Goal: Task Accomplishment & Management: Use online tool/utility

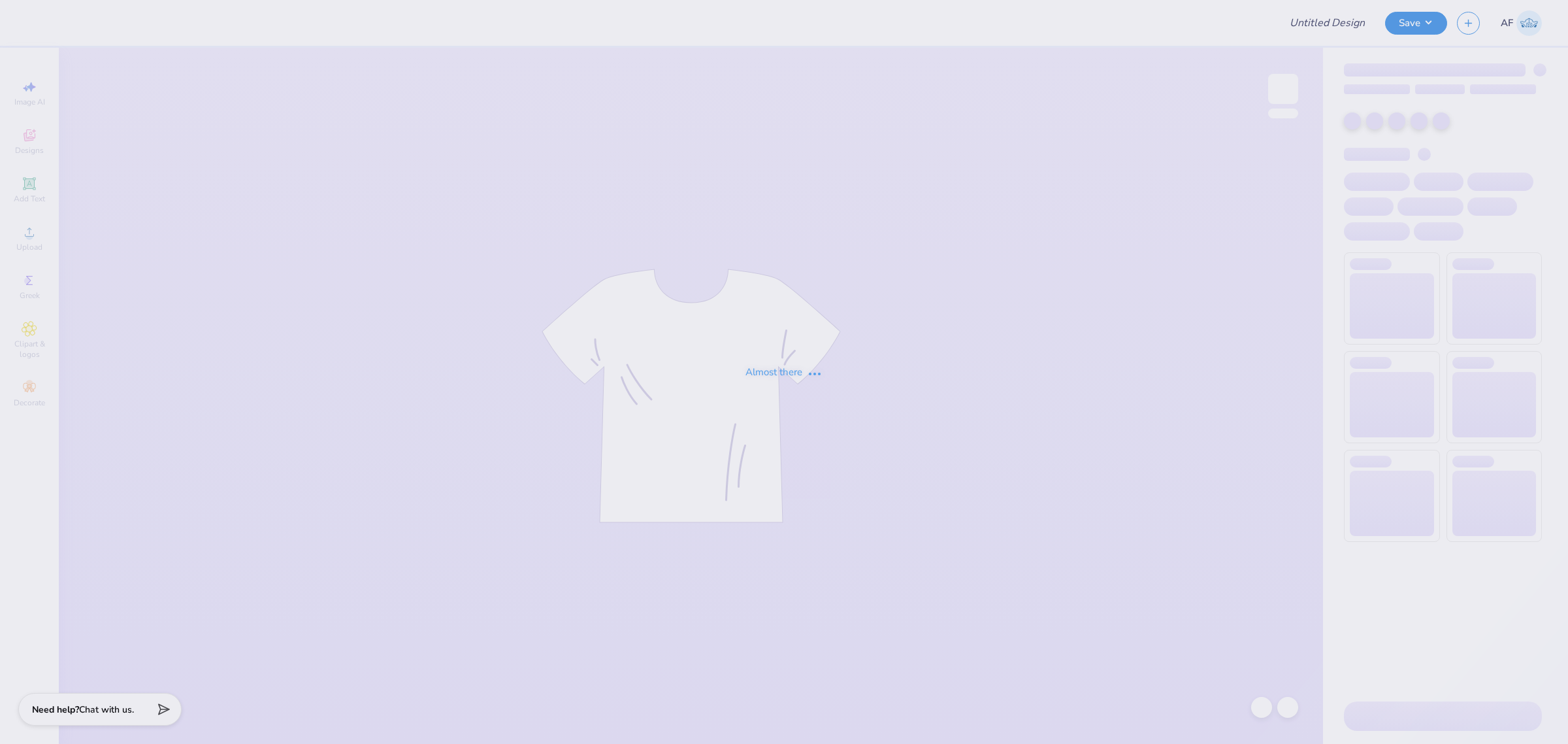
type input "ZTA Col st. philo"
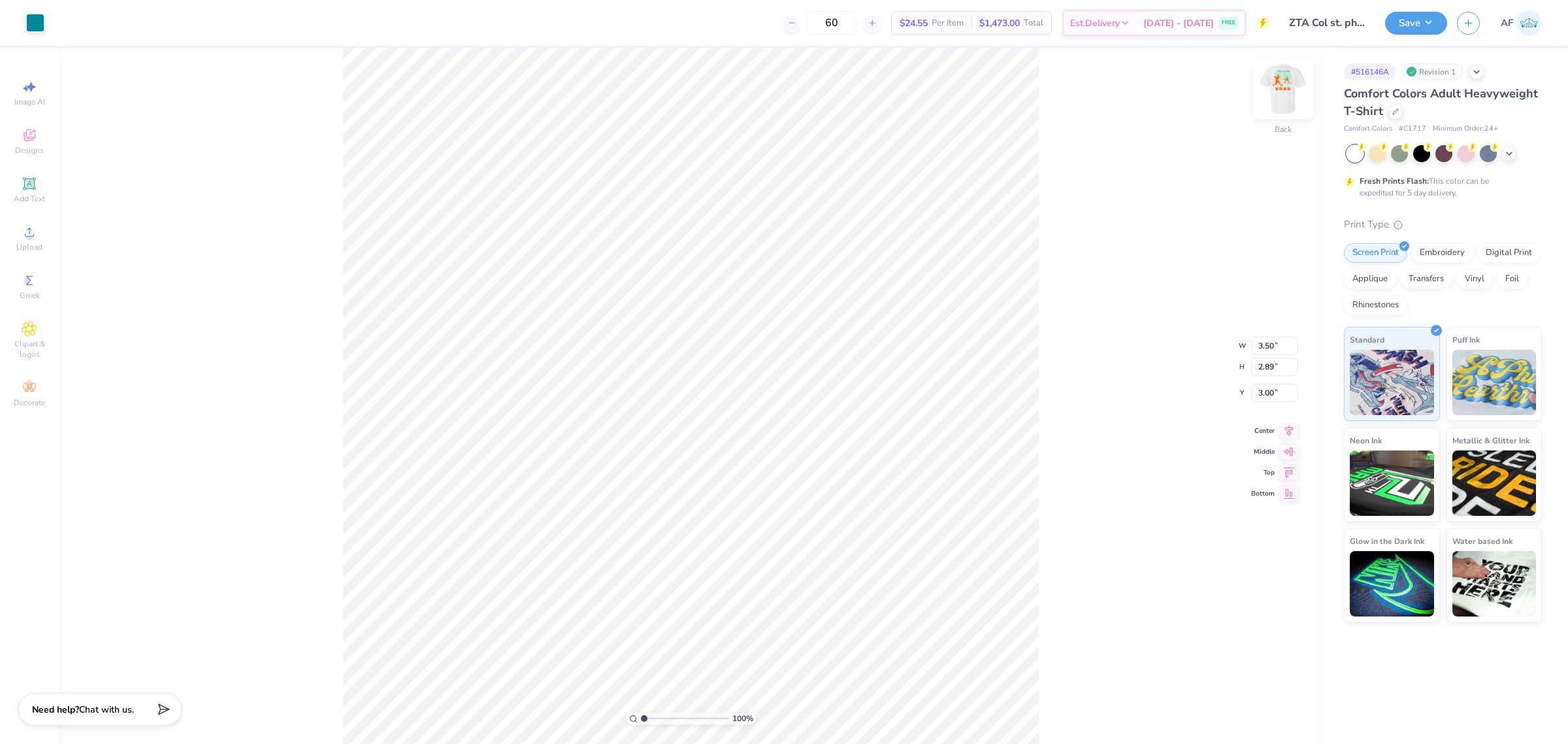
click at [1288, 94] on img at bounding box center [1282, 88] width 52 height 52
type input "1.51721301232853"
type input "10.30"
type input "3.10"
type input "4.41"
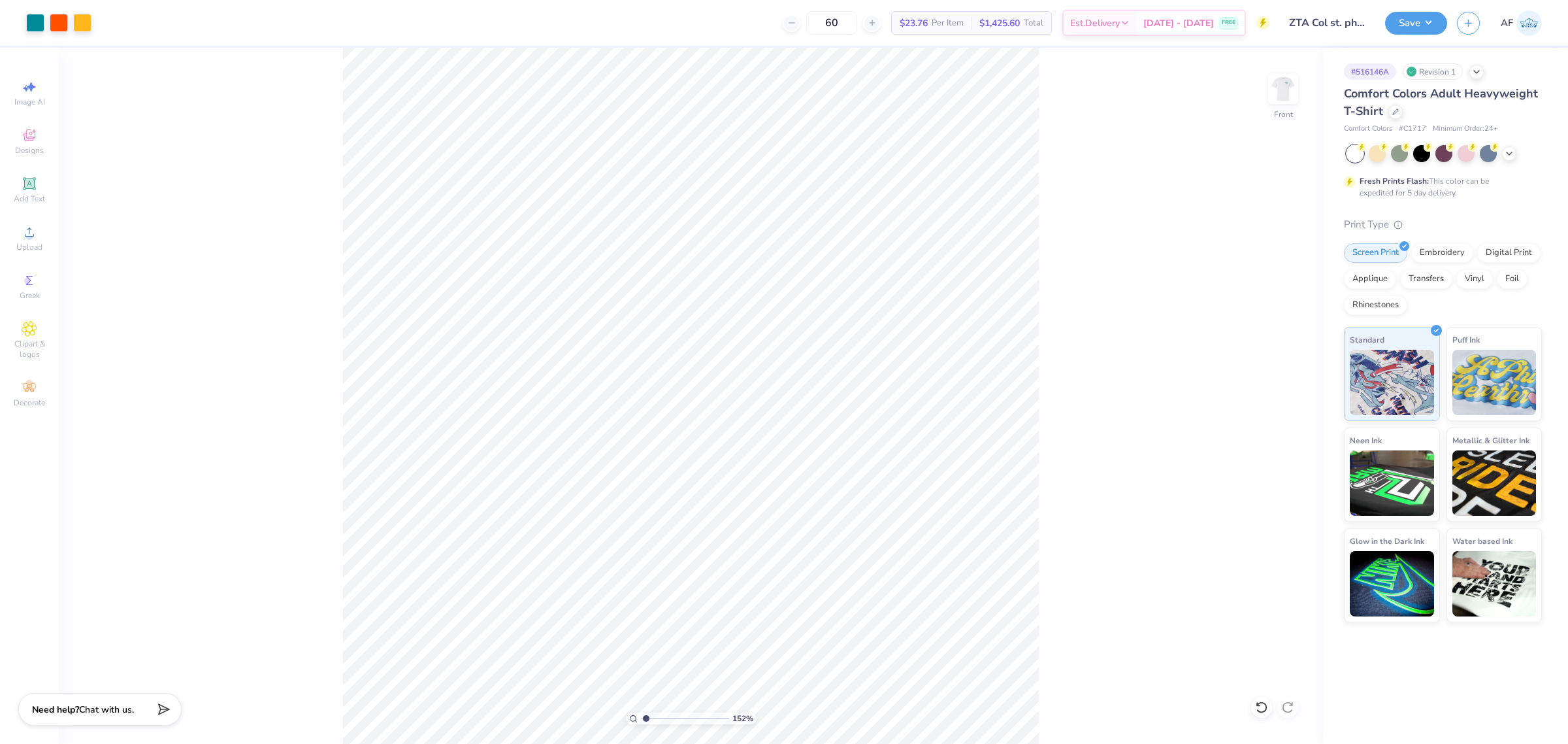
type input "1"
click at [367, 34] on div "Art colors 60 $23.76 Per Item $1,425.60 Total Est. Delivery Sep 19 - 22 FREE De…" at bounding box center [784, 372] width 1568 height 744
type input "5.50"
type input "4.60"
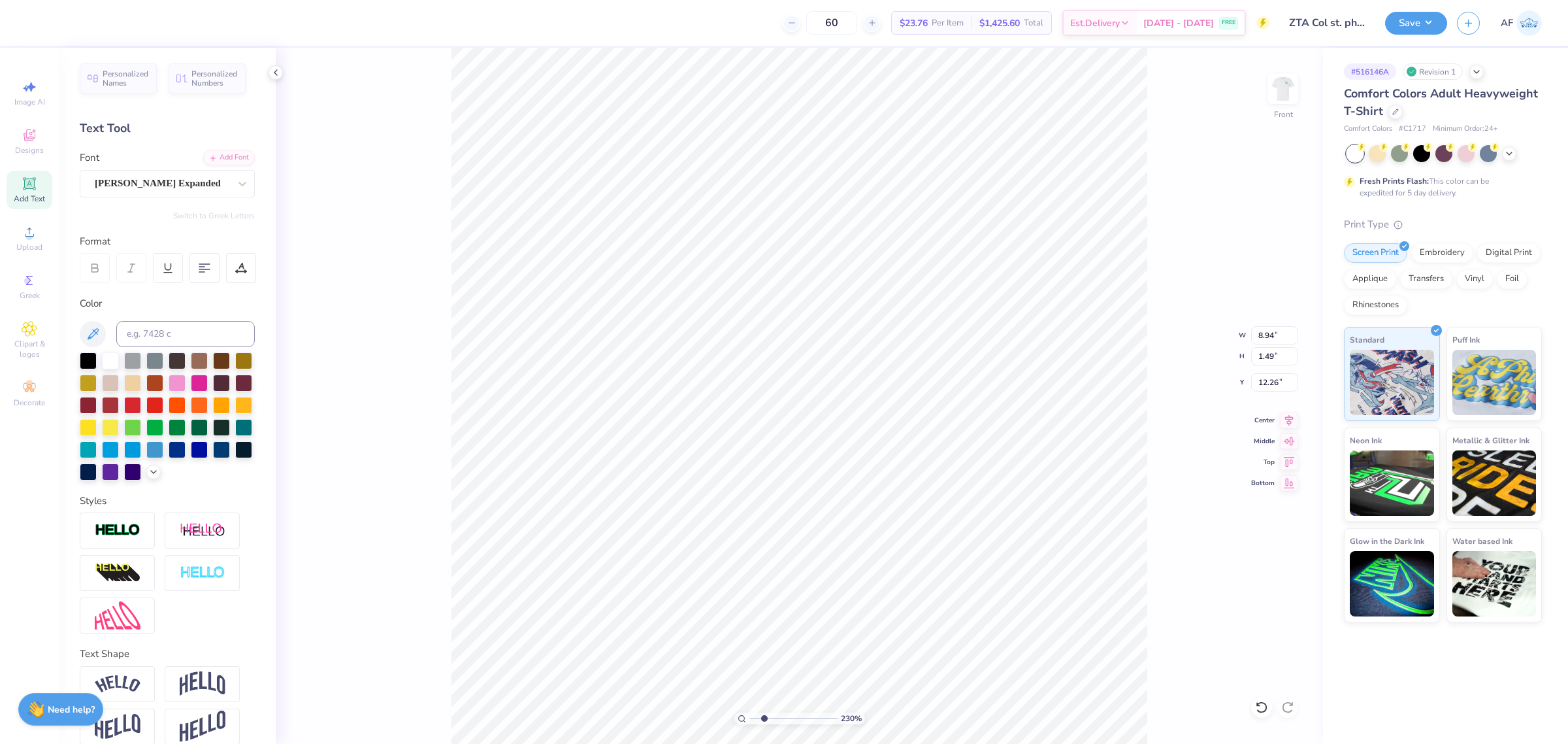
type input "2.30193532477902"
type input "12.44"
type input "2.30193532477902"
type input "12.26"
type input "2.30193532477902"
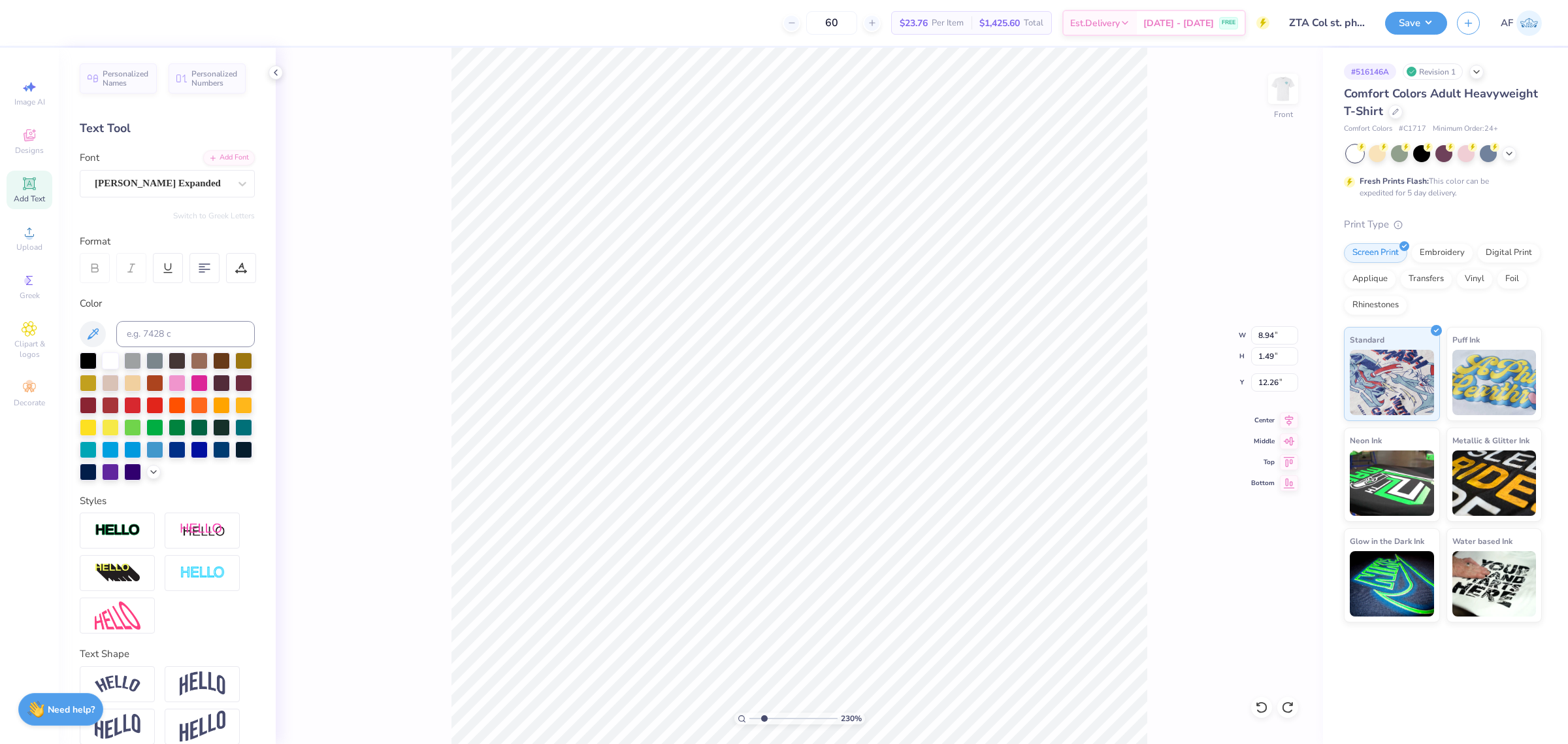
type input "12.55"
type input "4.3019261991114"
type input "12.45"
type input "10"
type input "12.42"
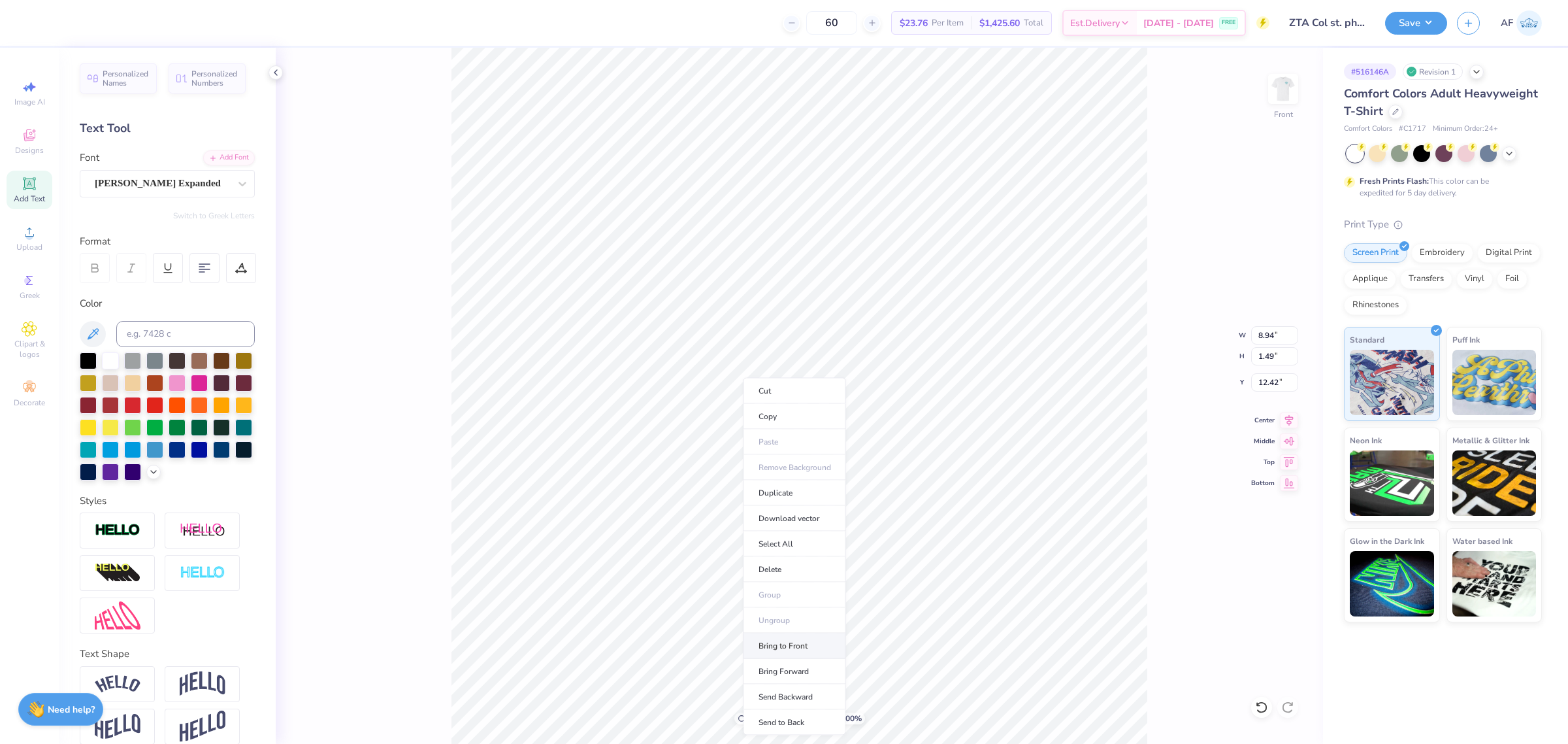
click at [823, 648] on li "Bring to Front" at bounding box center [795, 646] width 102 height 26
click at [1290, 422] on icon at bounding box center [1288, 418] width 18 height 16
click at [1282, 100] on img at bounding box center [1282, 88] width 52 height 52
click at [1284, 99] on img at bounding box center [1282, 88] width 52 height 52
click at [486, 37] on div "Art colors 60 $23.76 Per Item $1,425.60 Total Est. Delivery Sep 19 - 22 FREE De…" at bounding box center [784, 372] width 1568 height 744
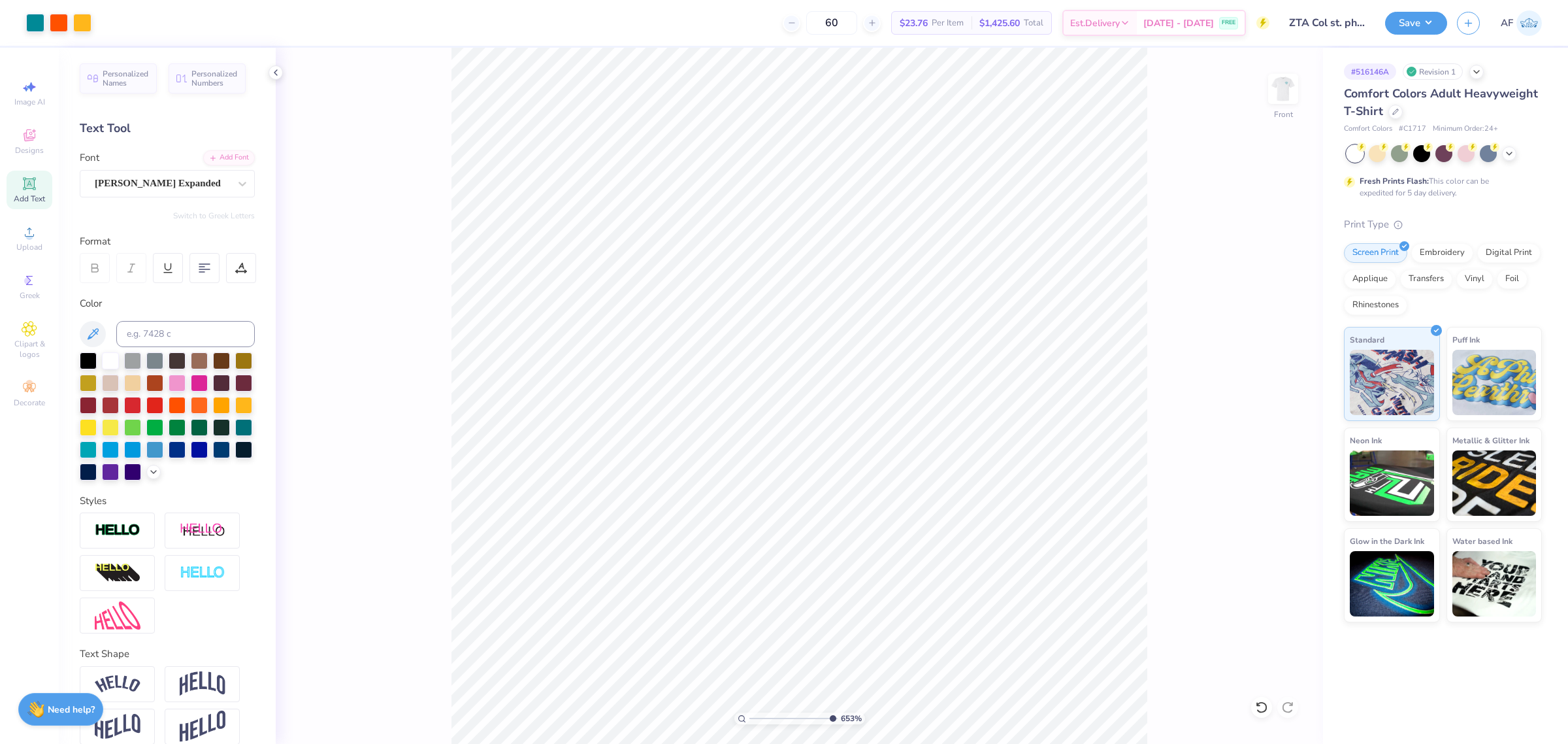
type input "10"
type input "6.00"
type input "1"
click at [1432, 26] on button "Save" at bounding box center [1415, 21] width 62 height 23
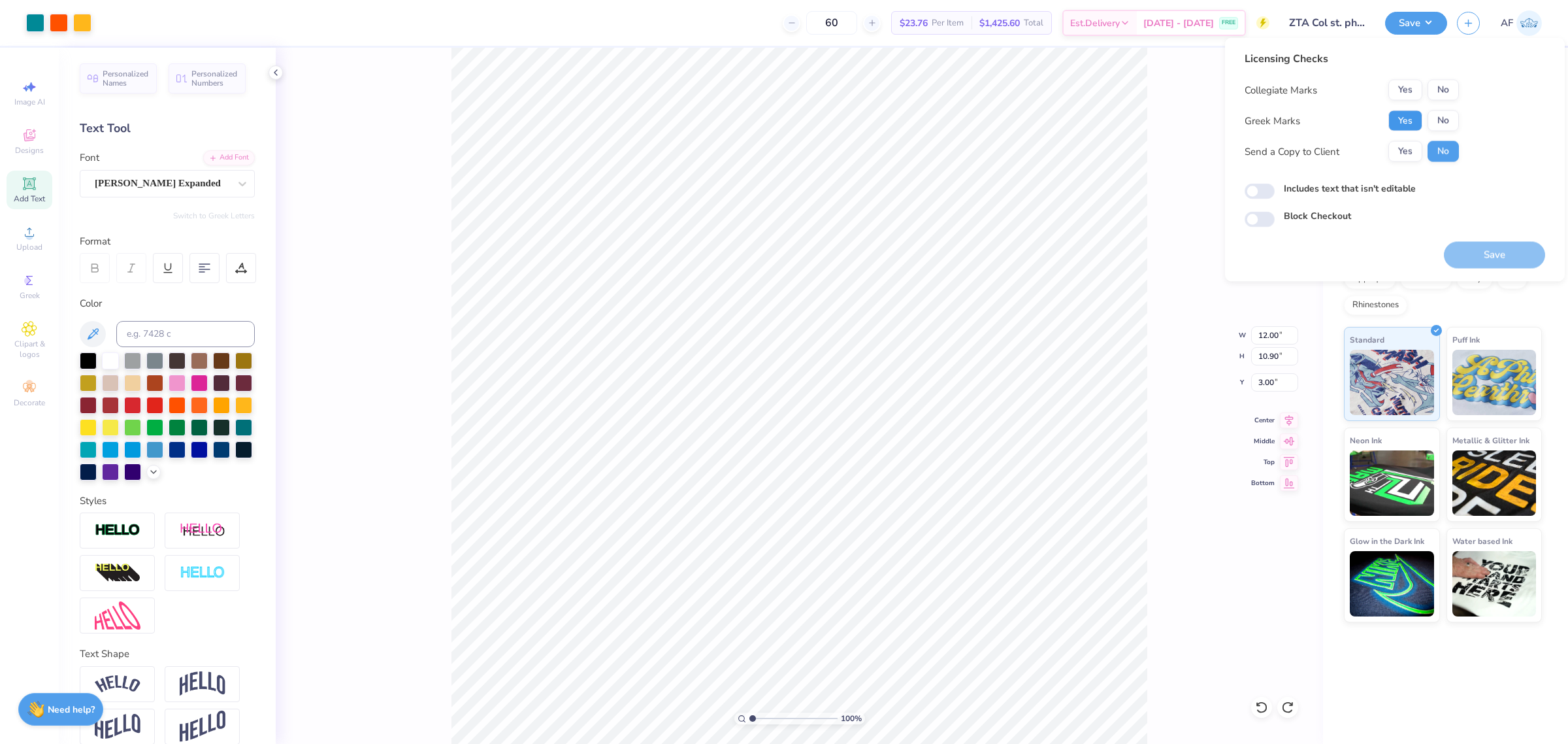
click at [1410, 128] on button "Yes" at bounding box center [1405, 121] width 34 height 21
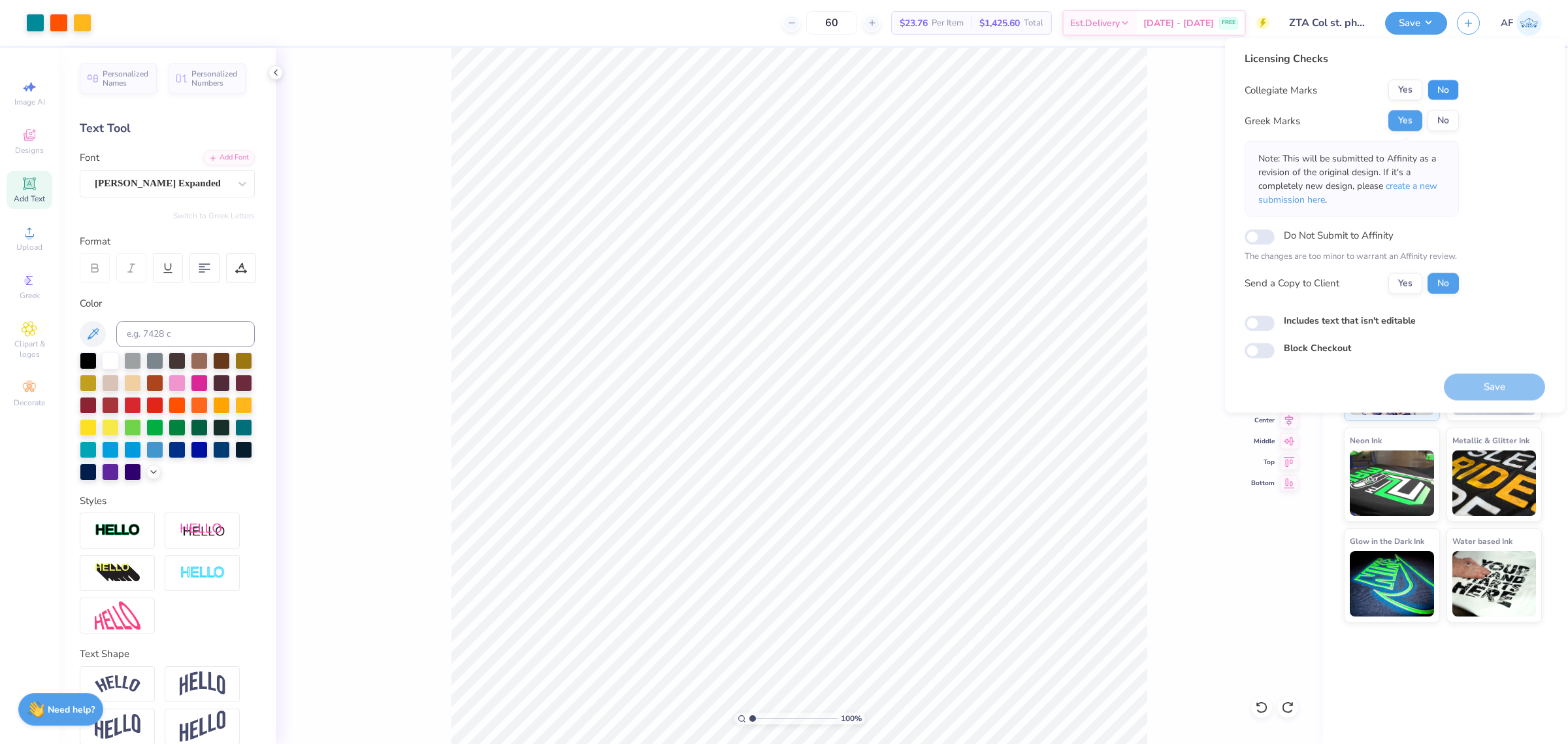
click at [1434, 89] on button "No" at bounding box center [1443, 90] width 31 height 21
click at [1402, 282] on button "Yes" at bounding box center [1405, 282] width 34 height 21
drag, startPoint x: 1486, startPoint y: 389, endPoint x: 1241, endPoint y: -45, distance: 498.4
click at [1241, 0] on html "Art colors 60 $23.76 Per Item $1,425.60 Total Est. Delivery Sep 19 - 22 FREE De…" at bounding box center [784, 372] width 1568 height 744
click at [1470, 384] on button "Save" at bounding box center [1494, 386] width 101 height 26
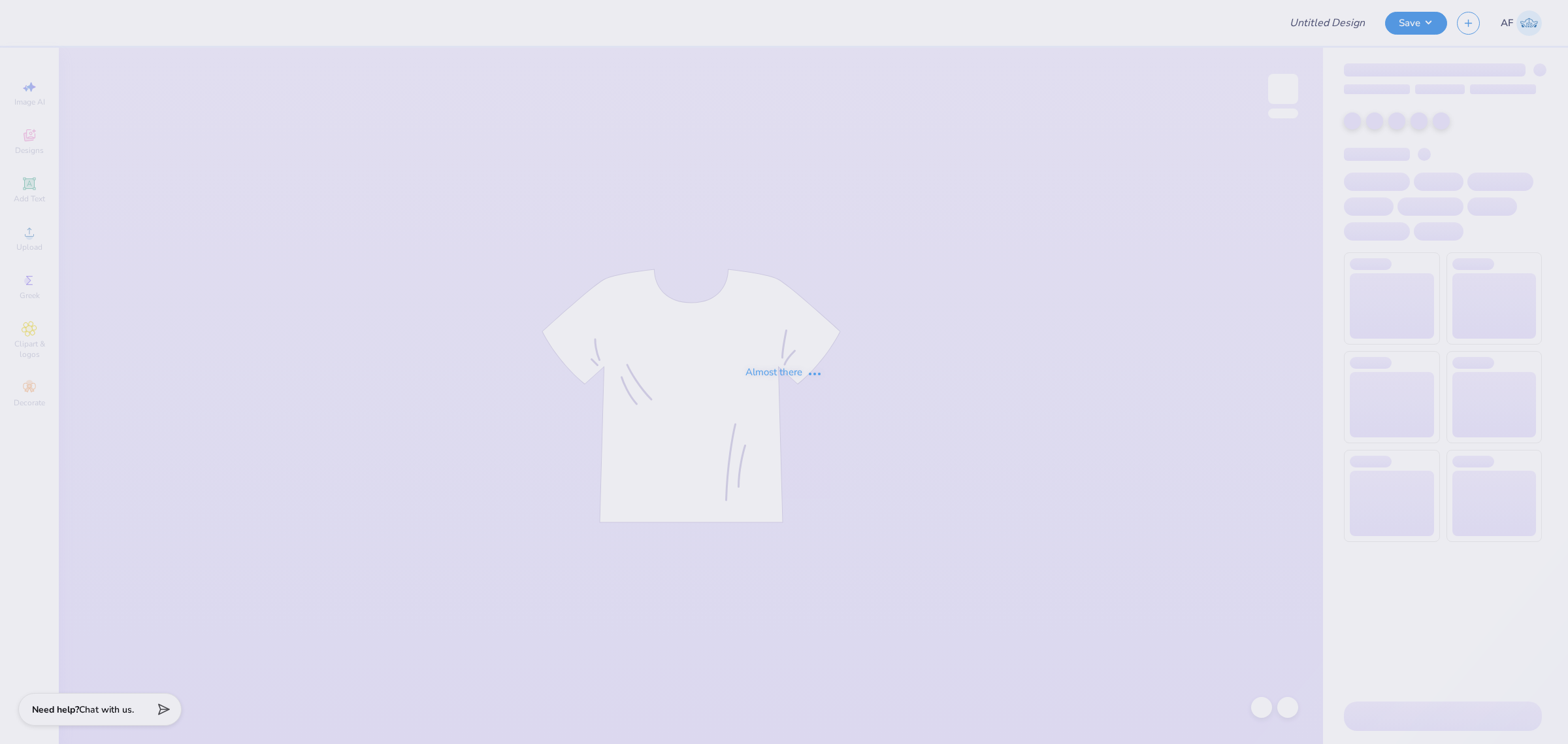
type input "Football Fall Order"
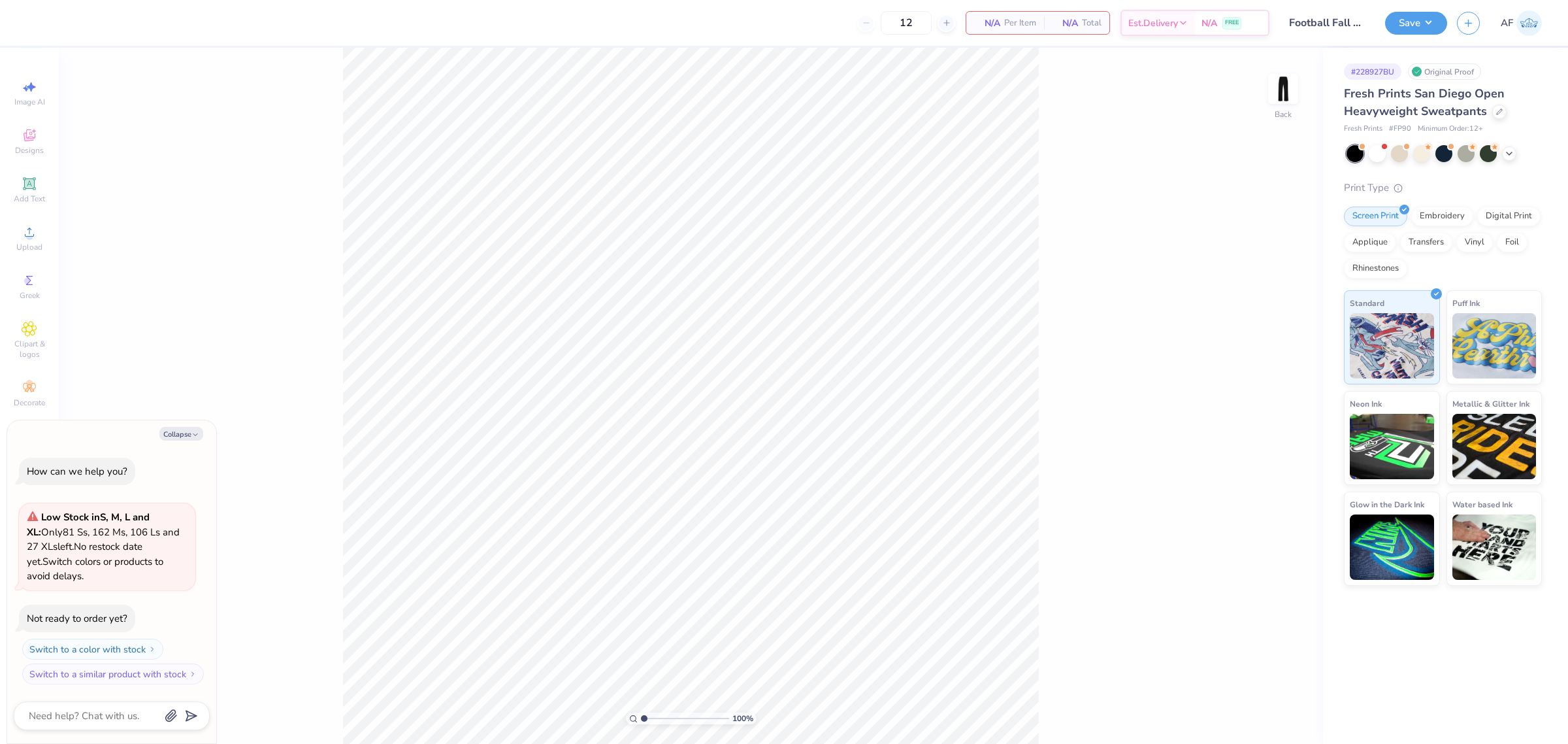
click at [1468, 686] on div "# 228927BU Original Proof Fresh Prints San Diego Open Heavyweight Sweatpants Fr…" at bounding box center [1445, 395] width 245 height 696
click at [171, 431] on button "Collapse" at bounding box center [181, 434] width 44 height 14
type textarea "x"
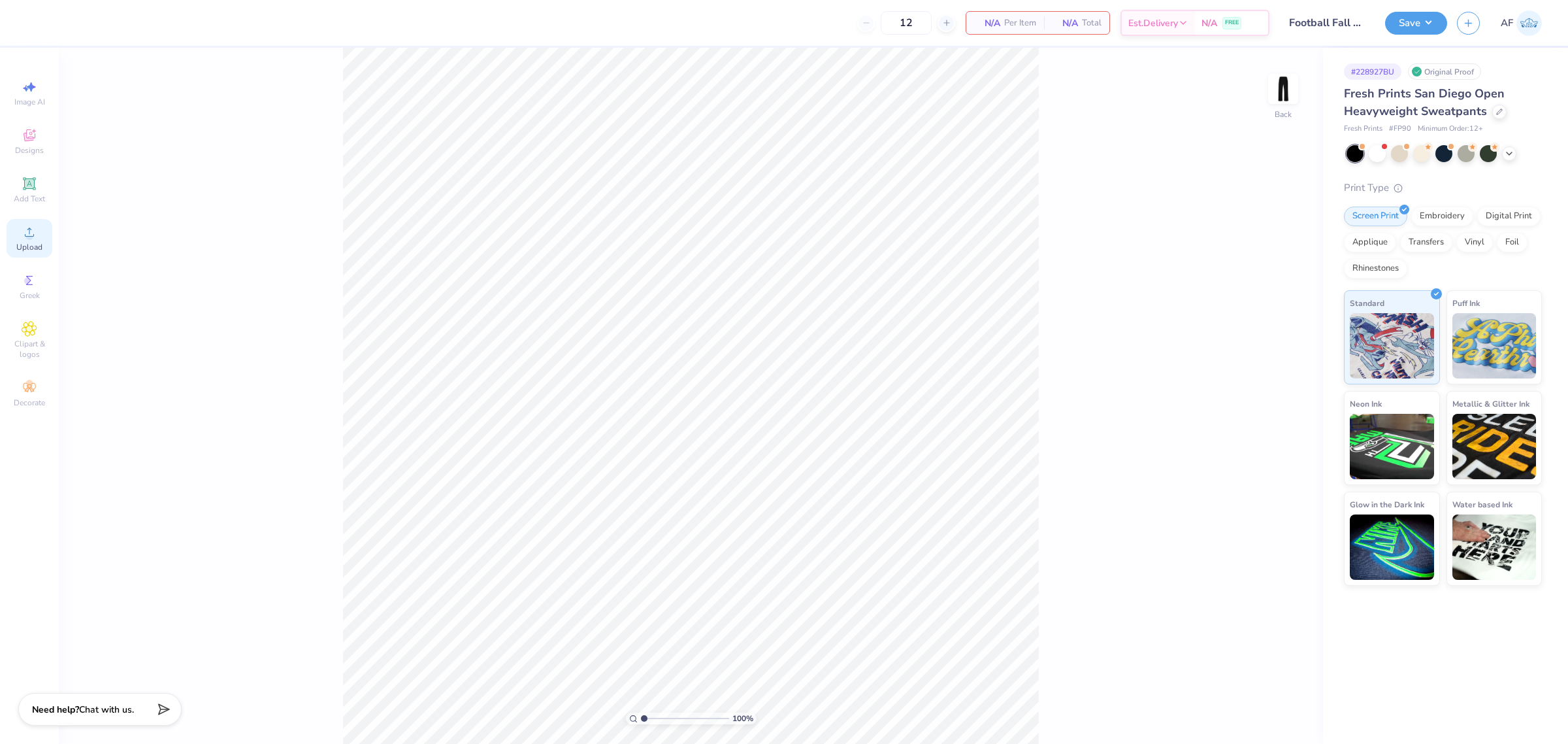
click at [29, 240] on circle at bounding box center [29, 236] width 7 height 7
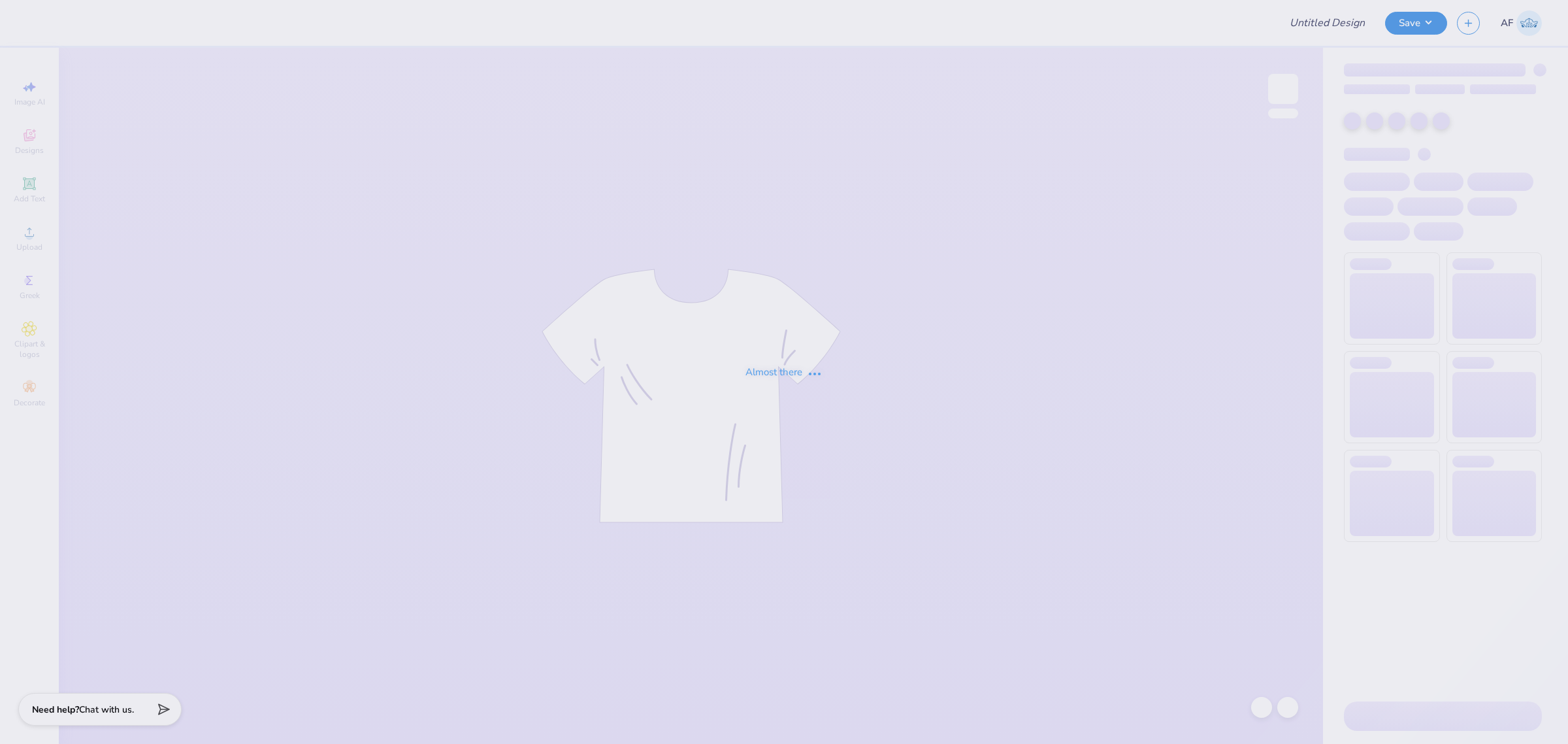
type input "Football Fall Order"
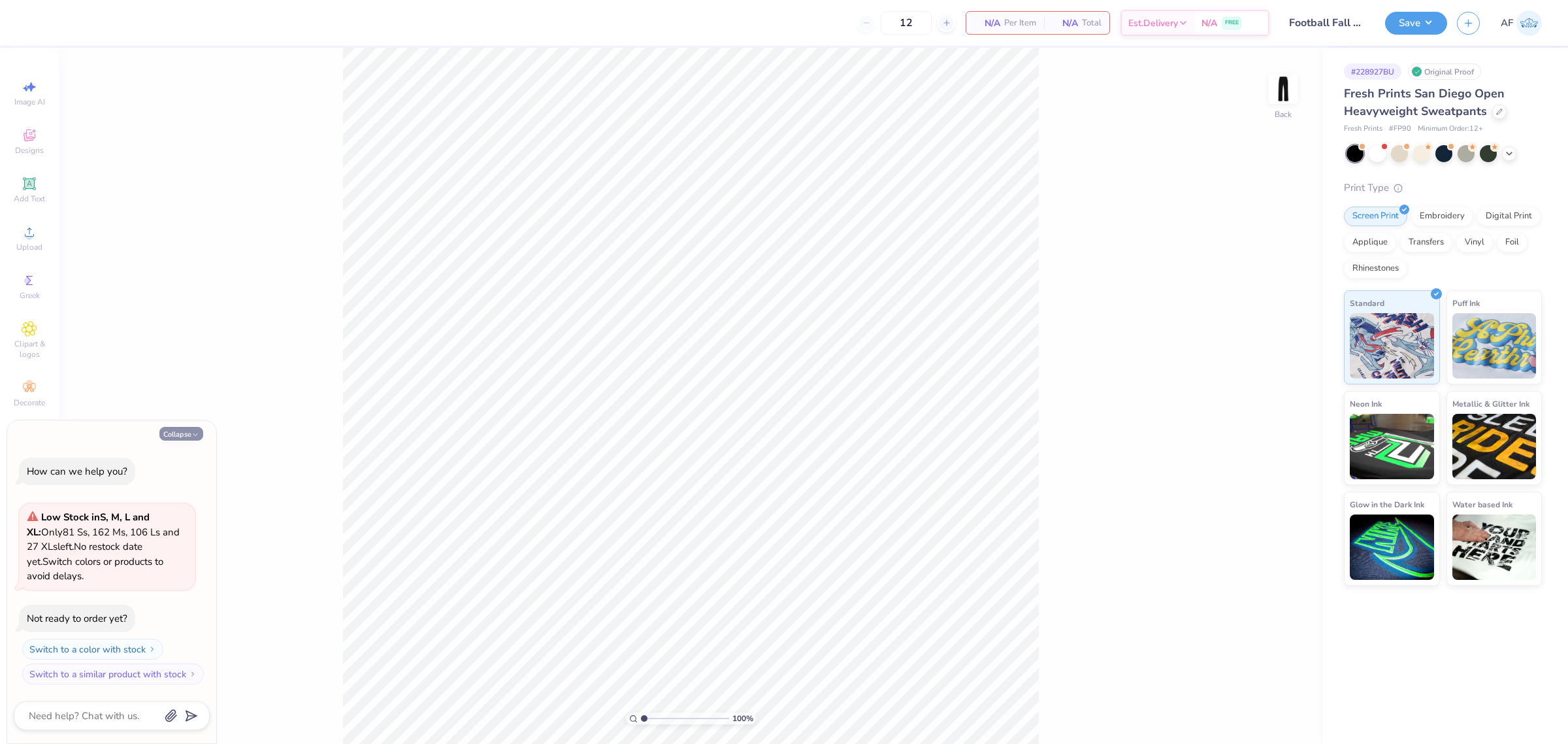
click at [170, 434] on button "Collapse" at bounding box center [181, 434] width 44 height 14
type textarea "x"
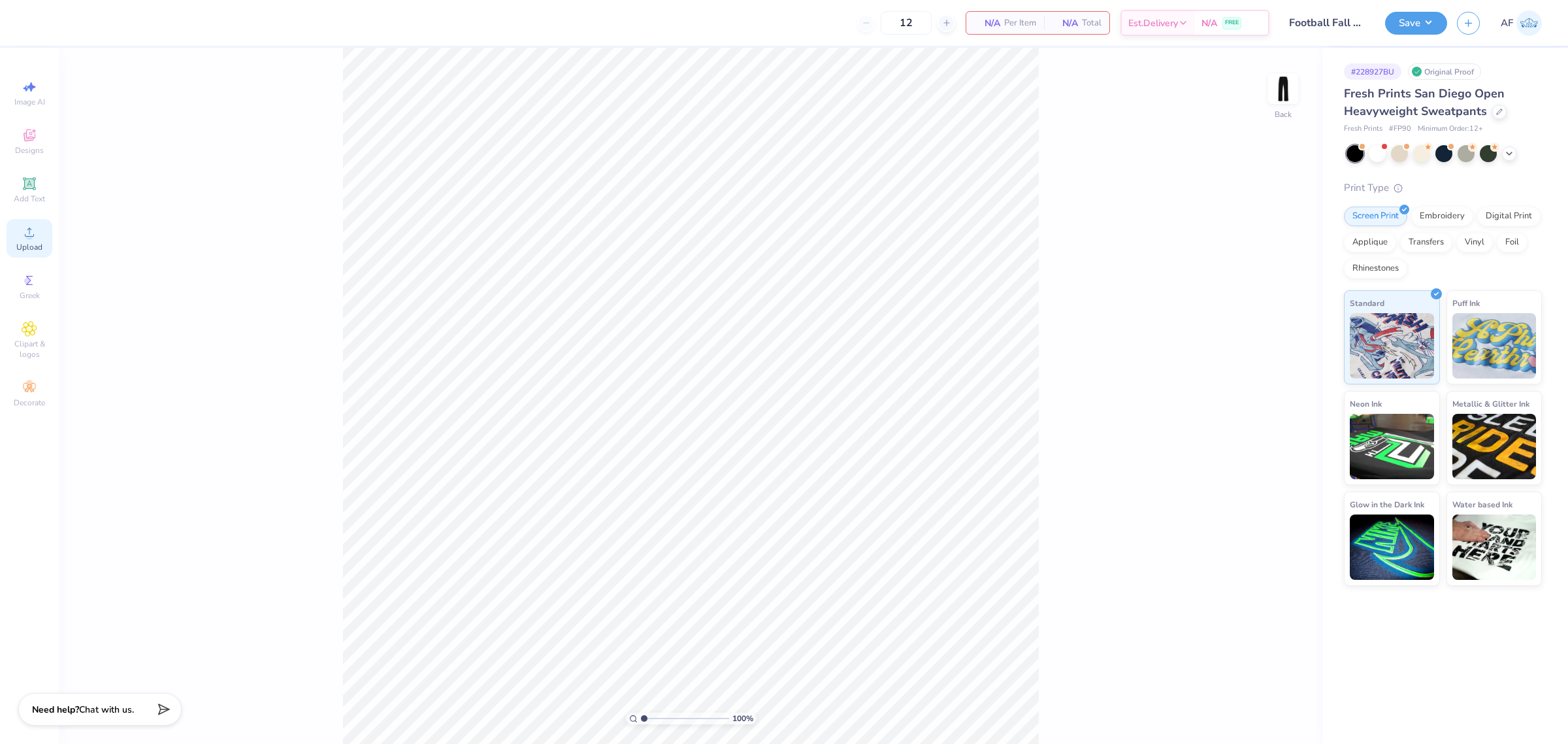
click at [35, 242] on span "Upload" at bounding box center [29, 246] width 26 height 10
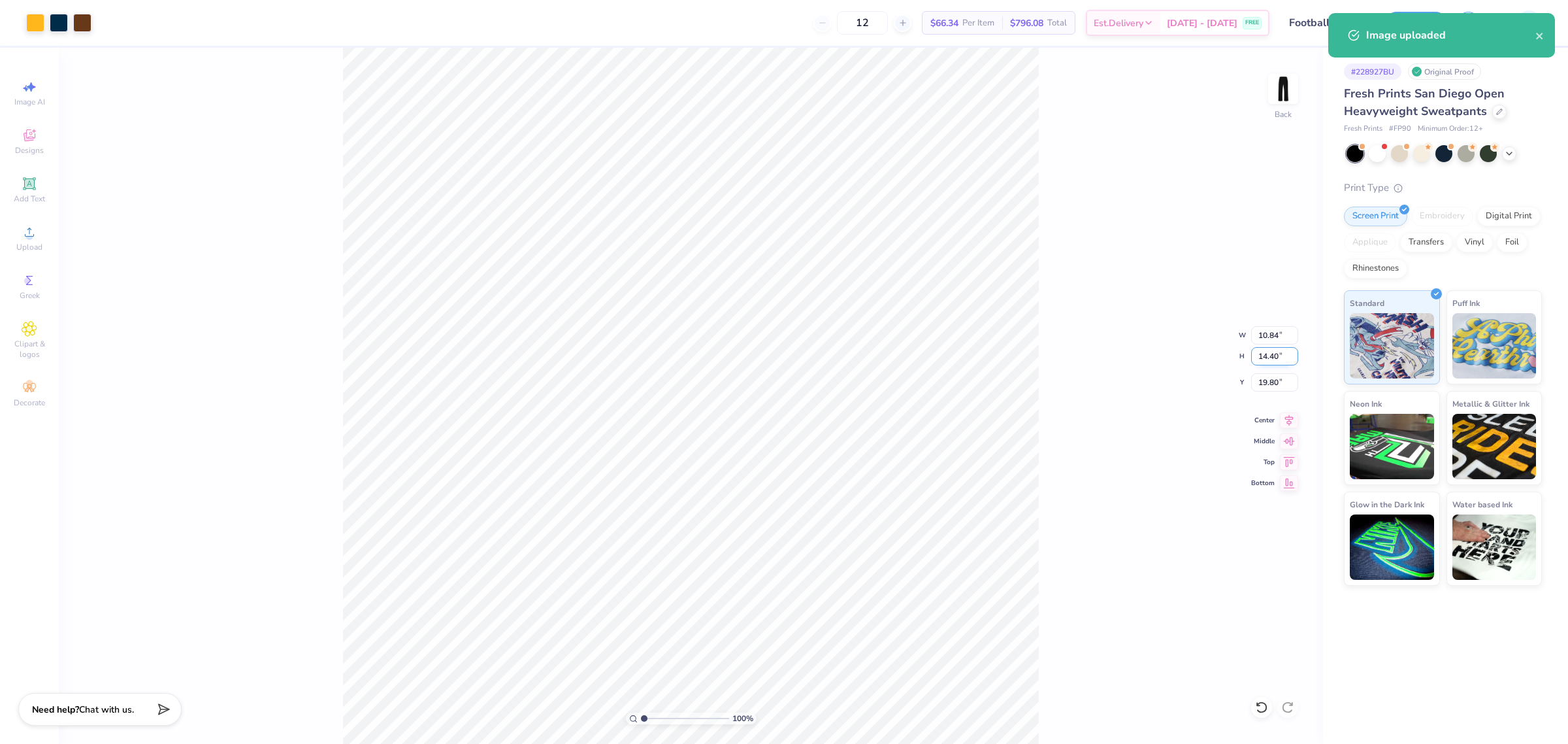
click at [1267, 352] on input "14.40" at bounding box center [1274, 356] width 47 height 18
type input "3.5"
type input "2.64"
type input "3.50"
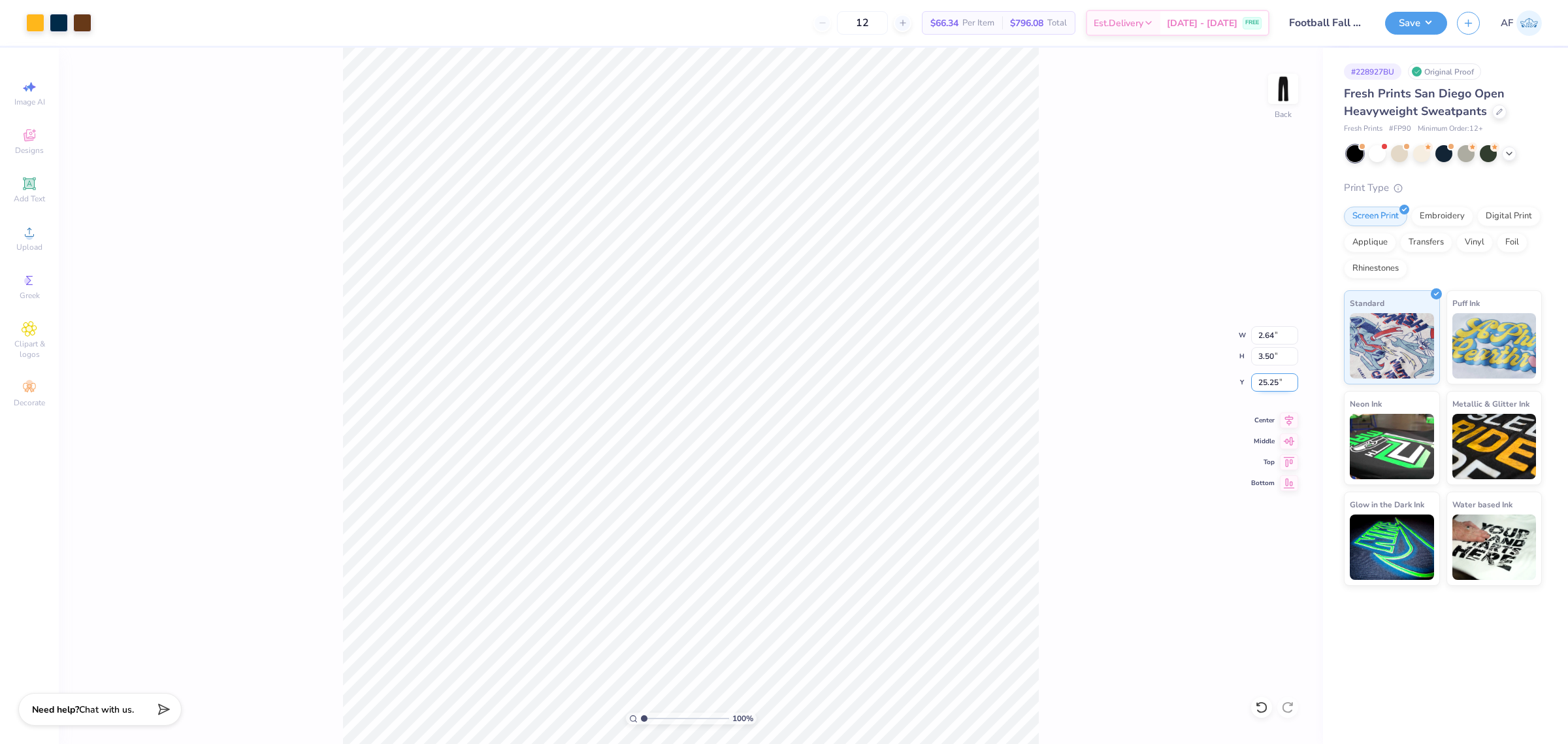
click at [1257, 386] on input "25.25" at bounding box center [1274, 382] width 47 height 18
type input "4.02"
click at [1261, 371] on div "100 % Back W 2.64 2.64 " H 3.50 3.50 " Y 4.02 4.02 " Center Middle Top Bottom" at bounding box center [691, 395] width 1264 height 696
click at [1264, 375] on input "4.02" at bounding box center [1274, 382] width 47 height 18
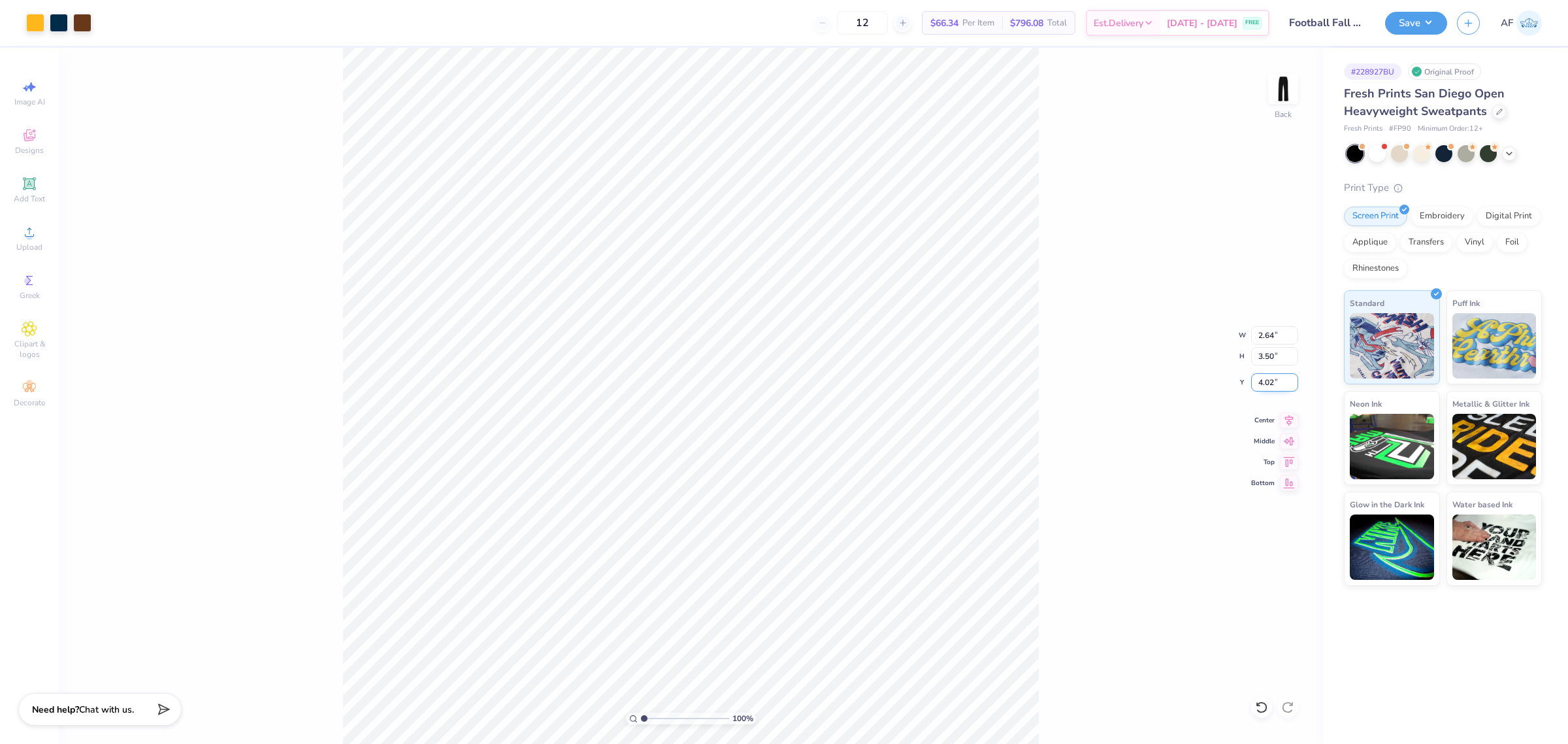
click at [1264, 375] on input "4.02" at bounding box center [1274, 382] width 47 height 18
type input "3.50"
type input "10"
type input "0.45"
type input "0.63"
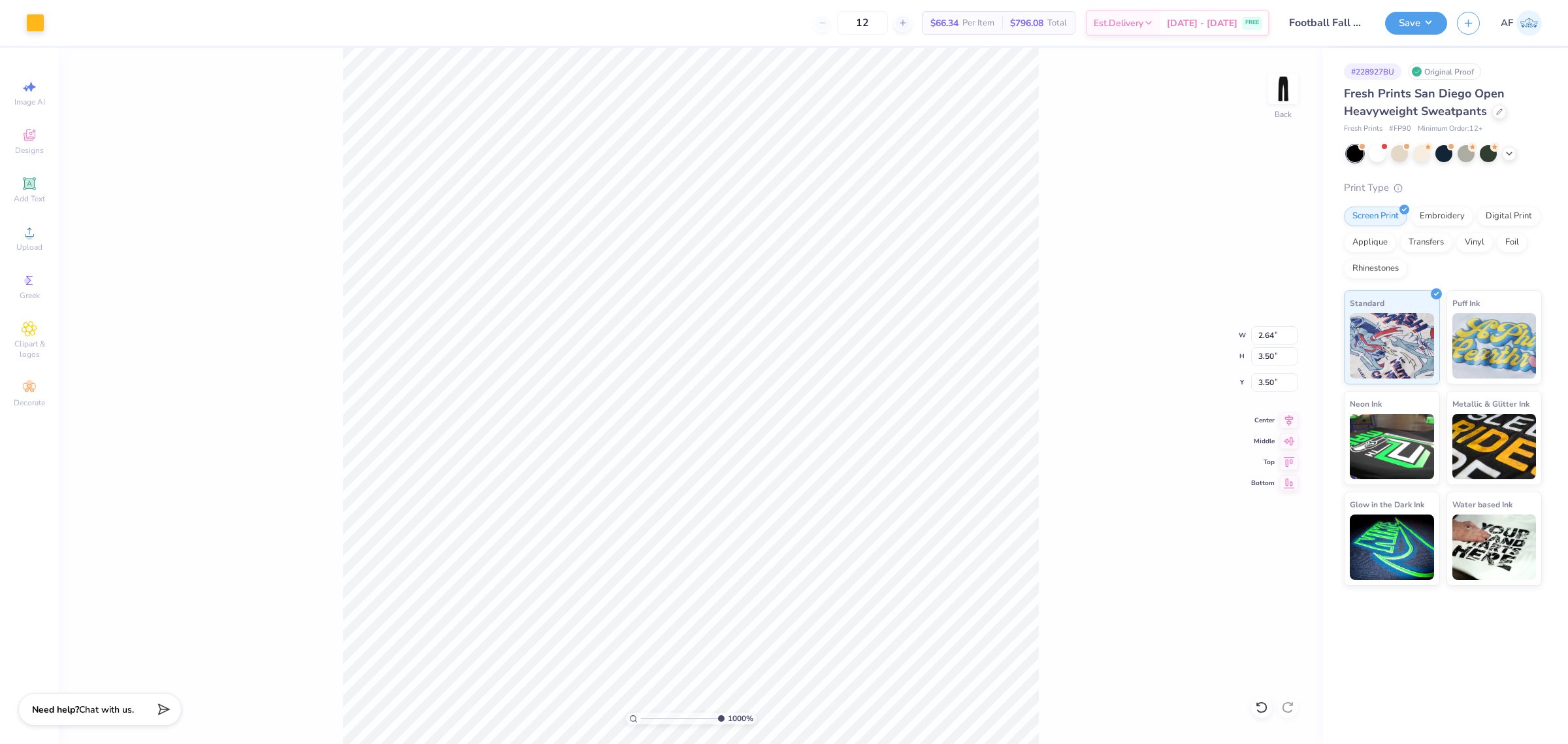
type input "6.36"
click at [1199, 289] on div "232 % Back W 2.64 2.64 " H 3.50 3.50 " Y 3.50 3.50 " Center Middle Top Bottom" at bounding box center [691, 395] width 1264 height 696
click at [1429, 27] on button "Save" at bounding box center [1415, 21] width 62 height 23
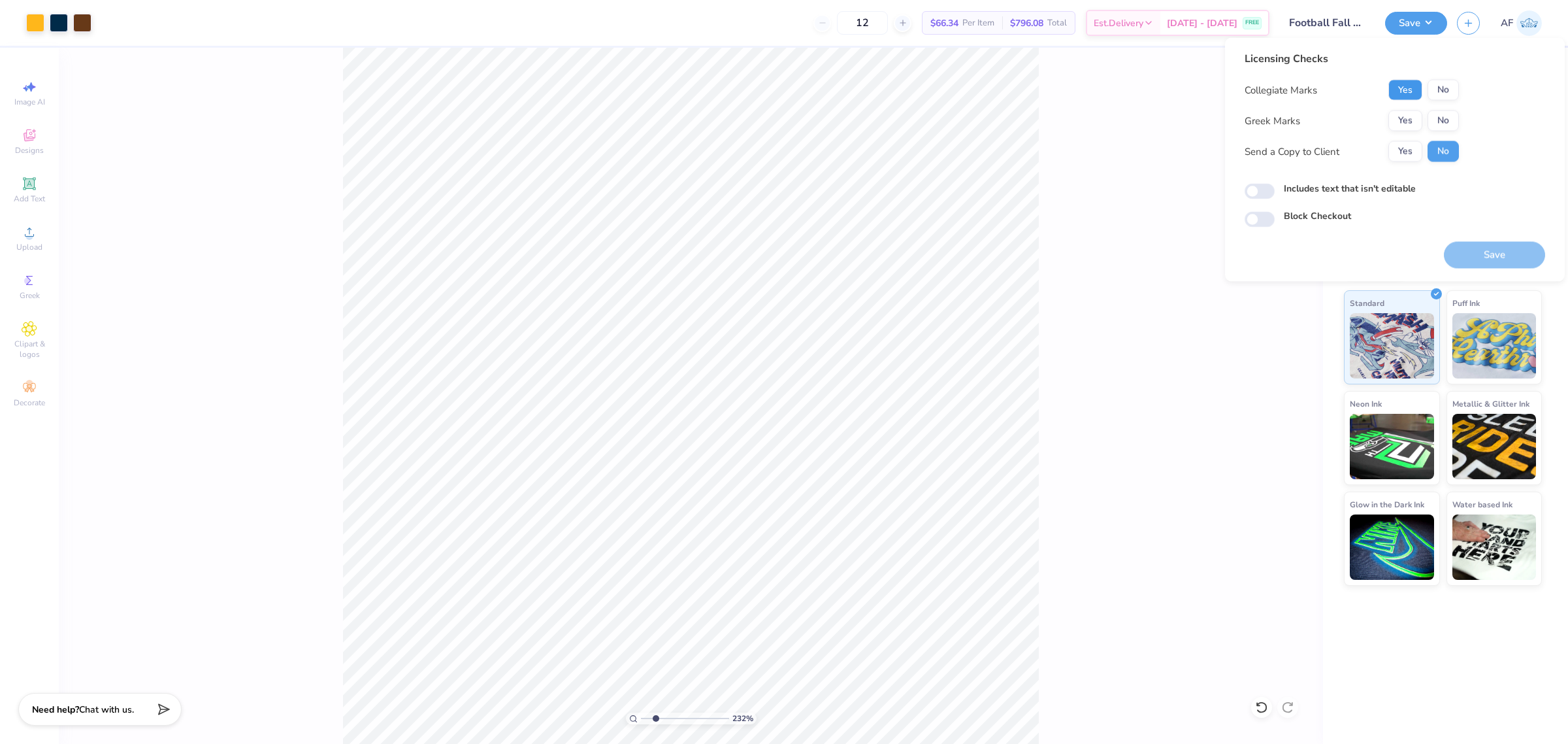
click at [1413, 96] on button "Yes" at bounding box center [1405, 90] width 34 height 21
click at [1447, 128] on button "No" at bounding box center [1443, 121] width 31 height 21
click at [1395, 154] on button "Yes" at bounding box center [1405, 151] width 34 height 21
click at [1440, 89] on button "No" at bounding box center [1443, 90] width 31 height 21
click at [1483, 255] on button "Save" at bounding box center [1494, 255] width 101 height 26
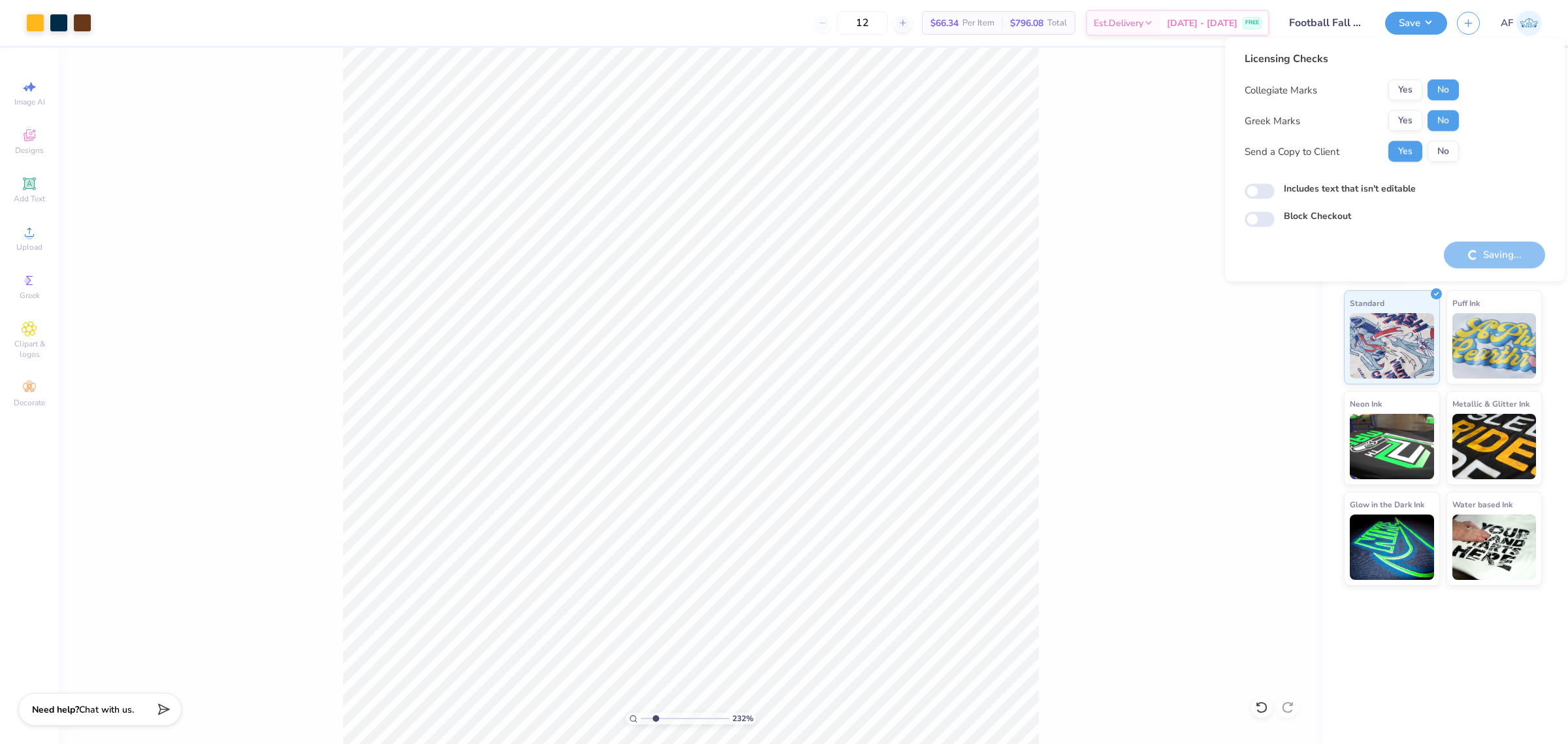
type input "2.32454010997808"
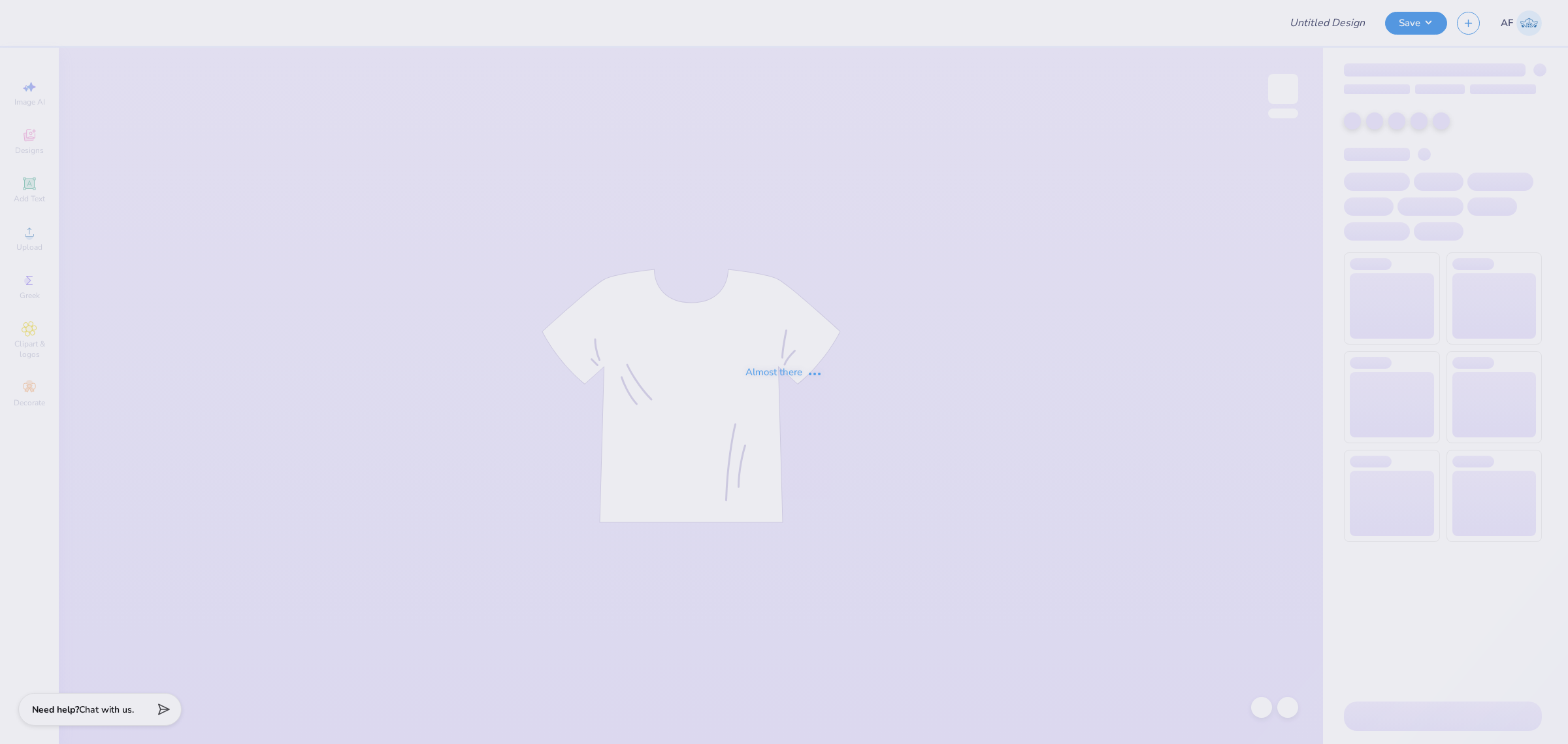
type input "Dot Days full version"
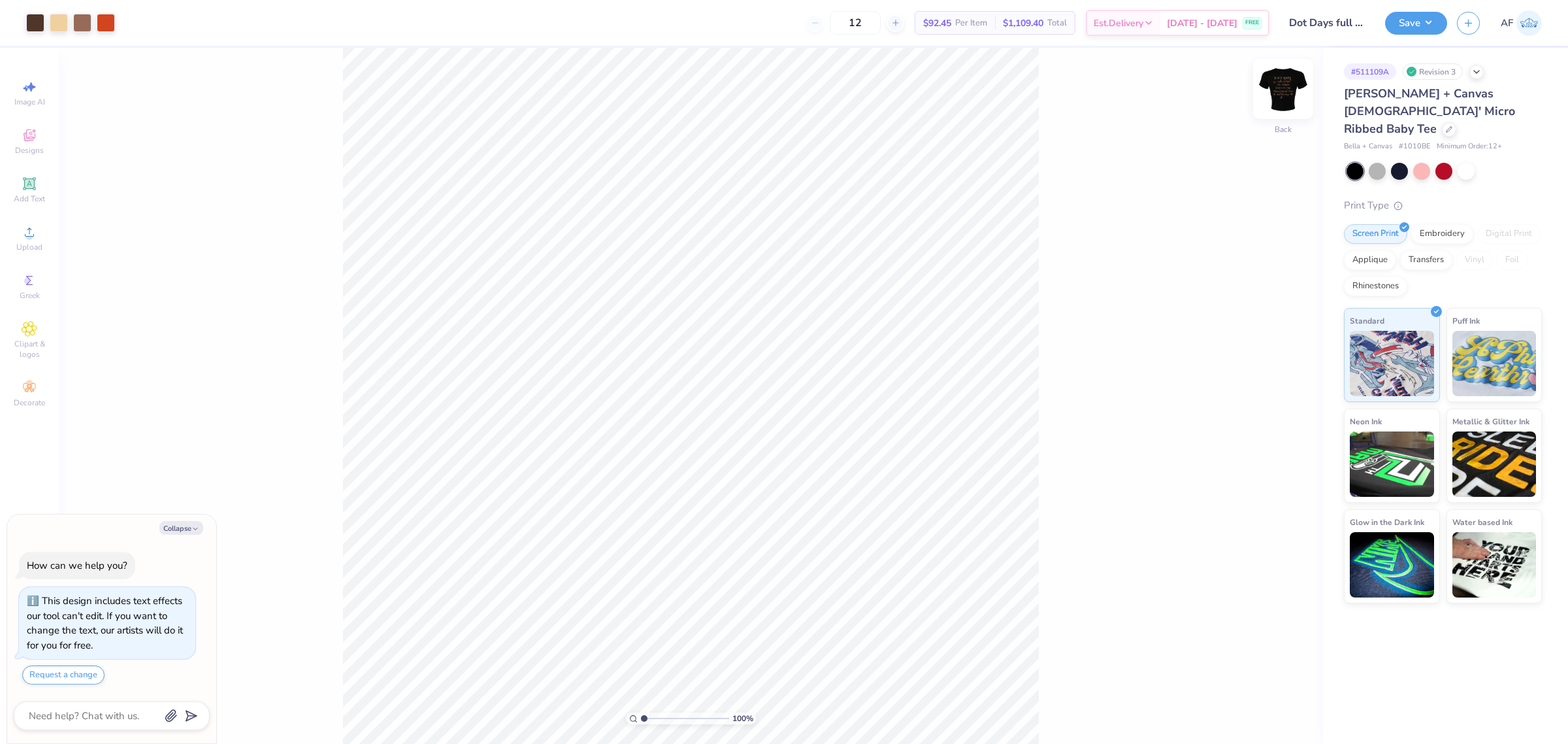
click at [1284, 89] on img at bounding box center [1282, 88] width 52 height 52
type textarea "x"
type input "0.85"
type input "0.66"
type input "11.50"
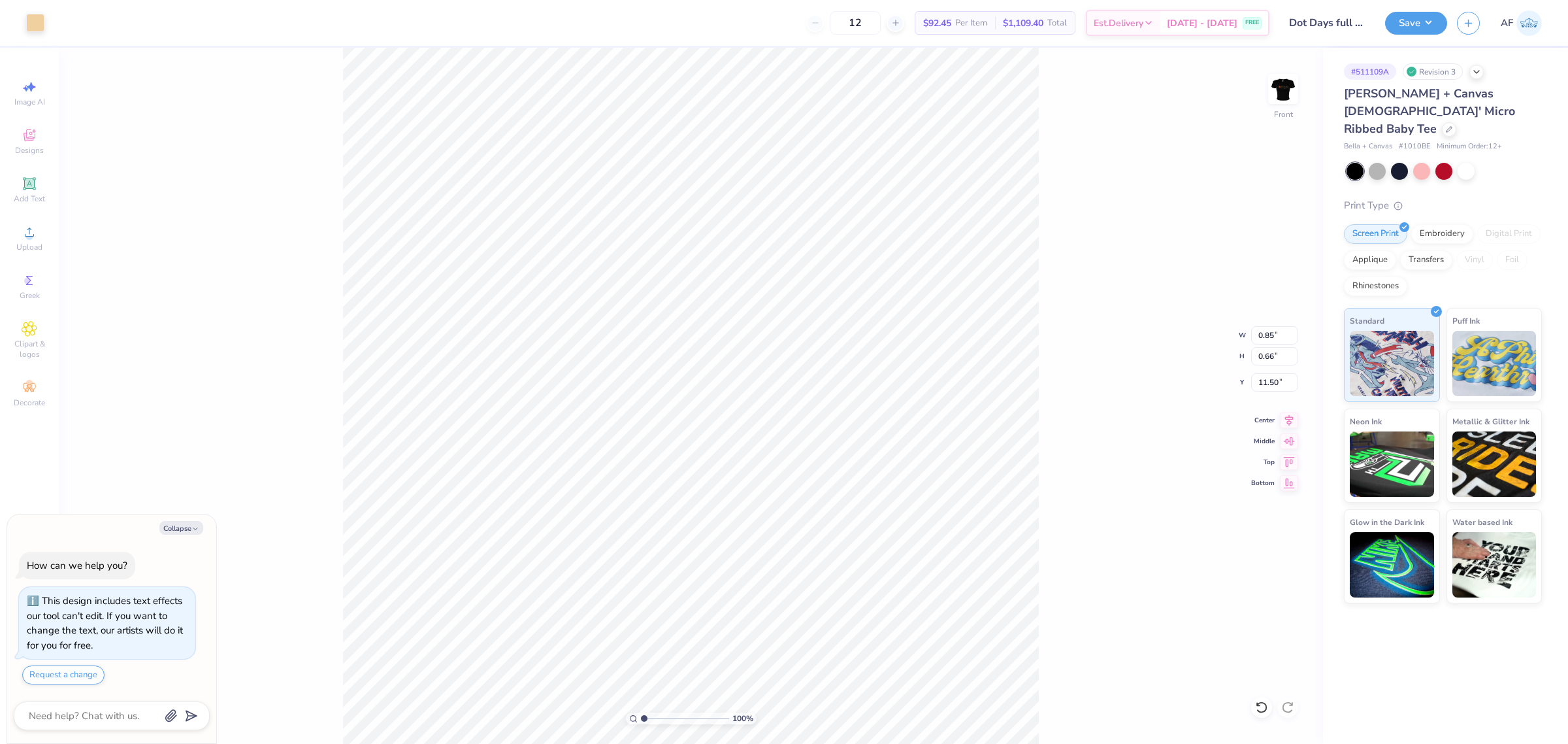
type textarea "x"
type input "0.19"
type input "0.29"
type input "11.47"
type textarea "x"
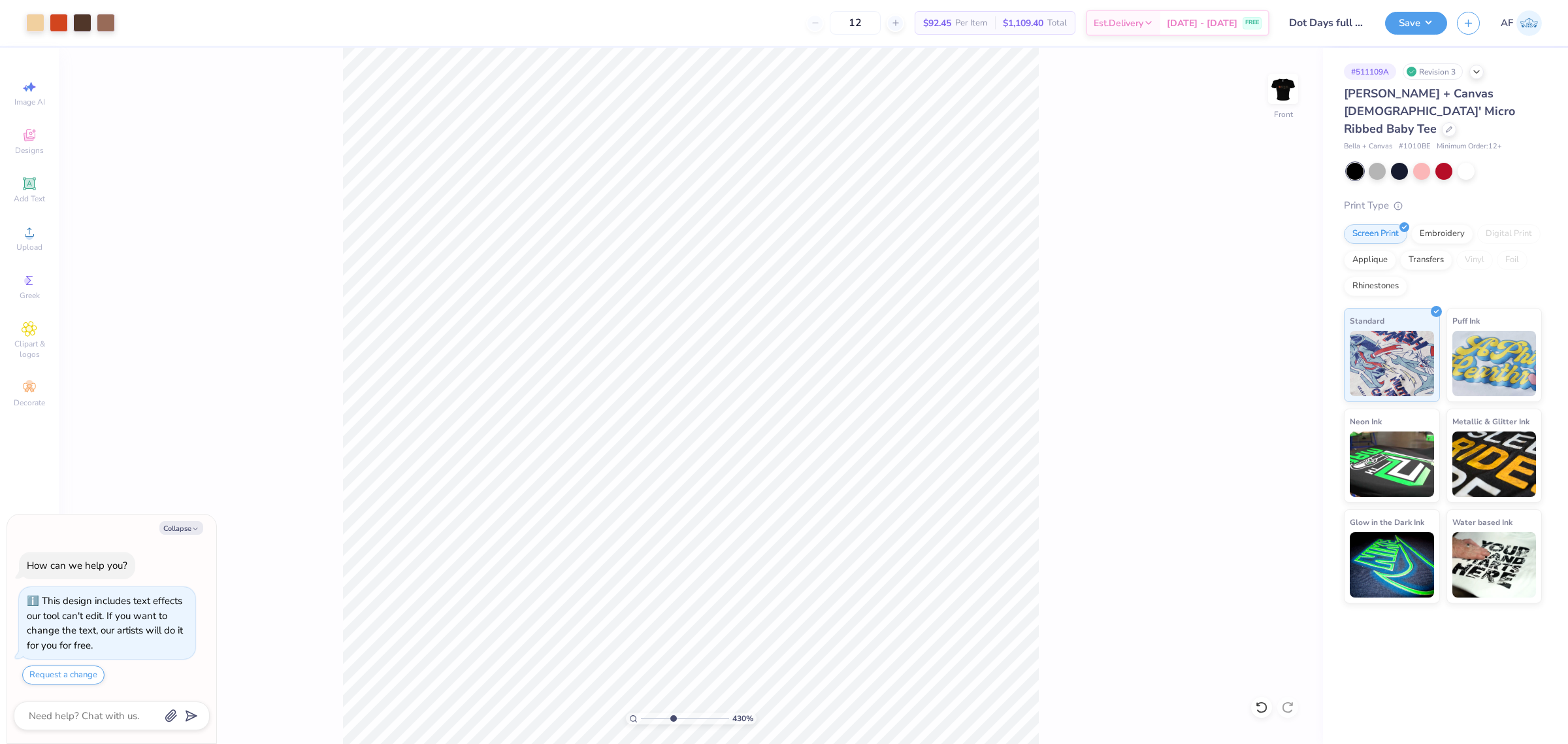
type input "5.29890623946551"
type textarea "x"
type input "5.29890623946551"
type textarea "x"
type input "5.29890623946551"
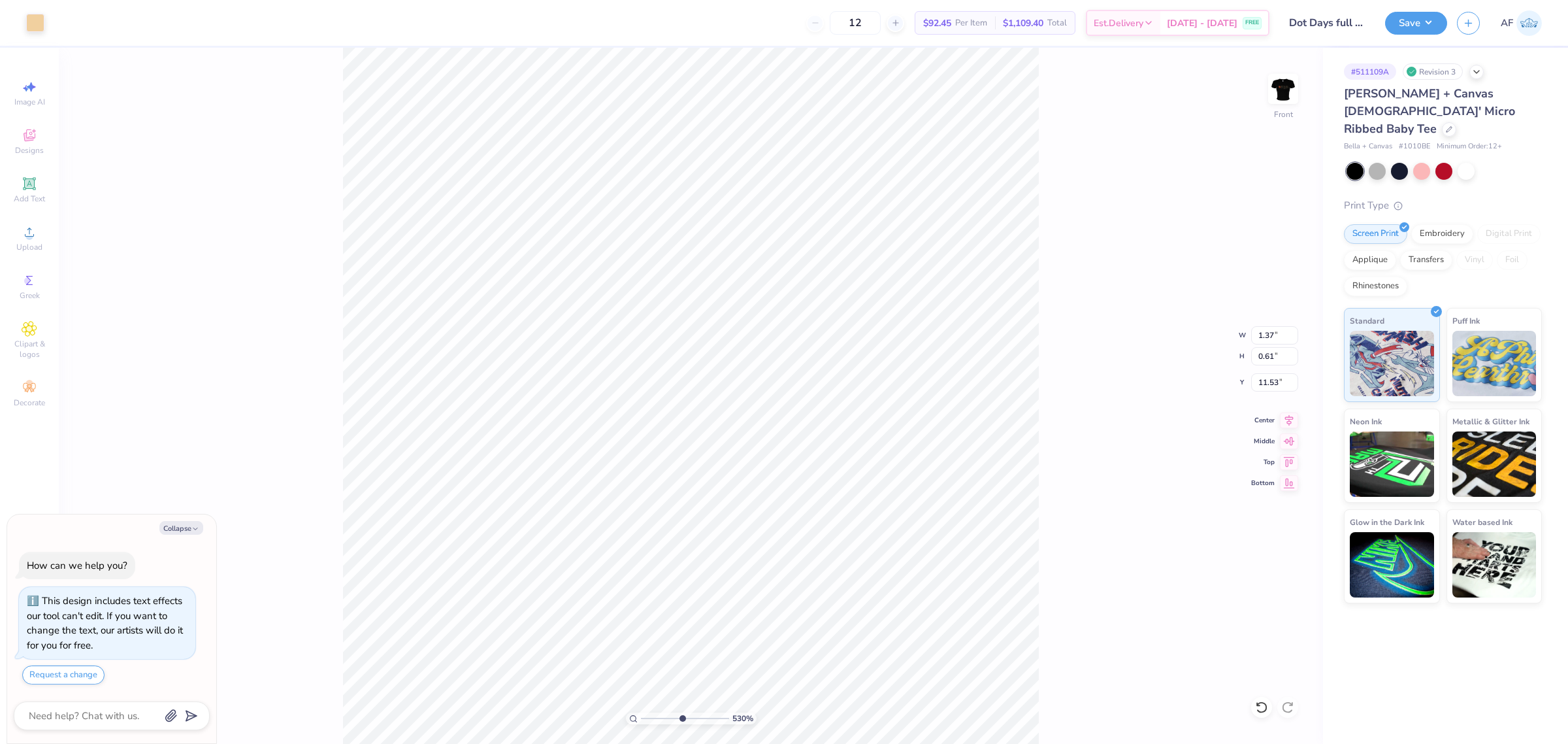
type input "12.31"
type textarea "x"
type input "5.29890623946551"
type textarea "x"
type input "5.29890623946551"
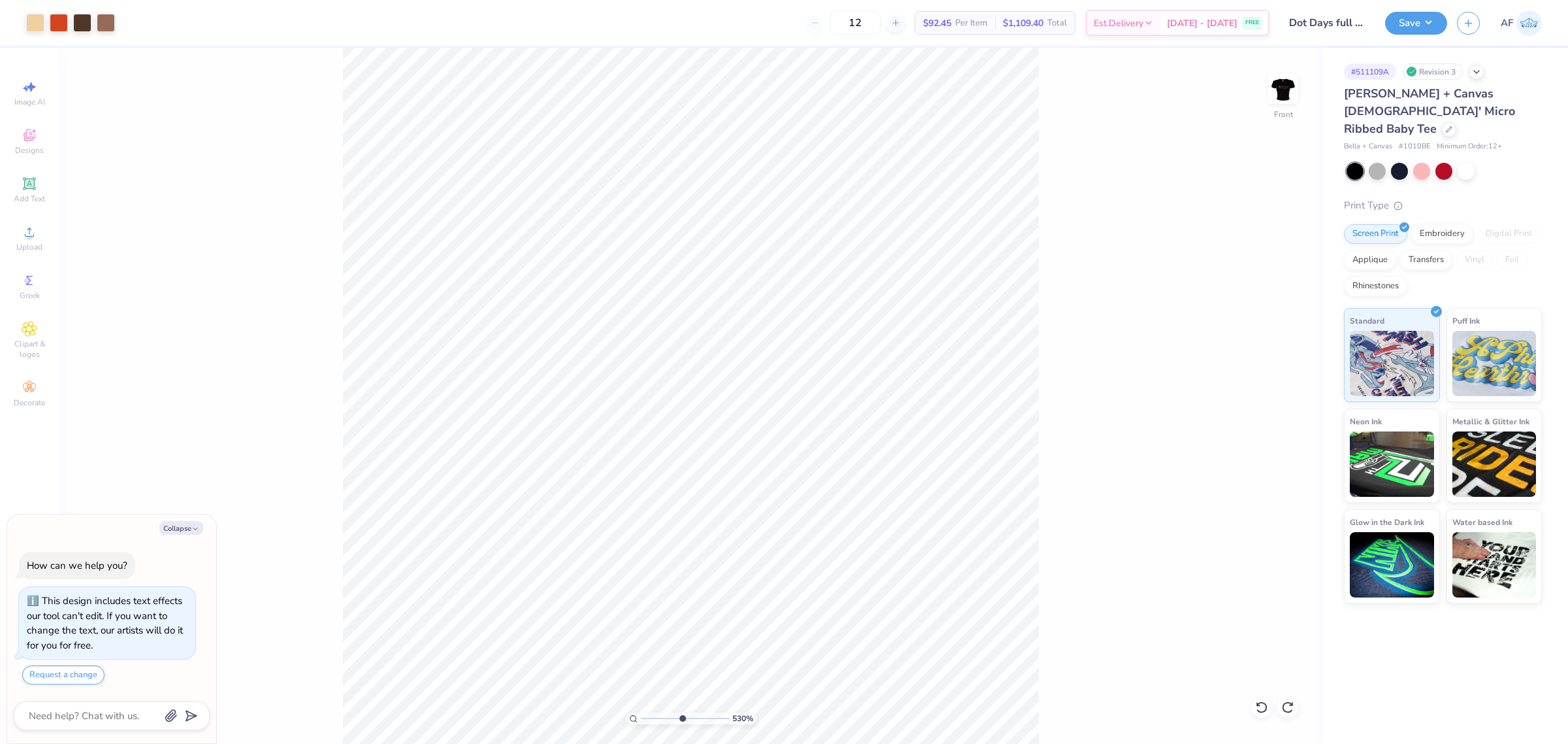
type textarea "x"
type input "5.29890623946551"
type textarea "x"
type input "2.8354134614948"
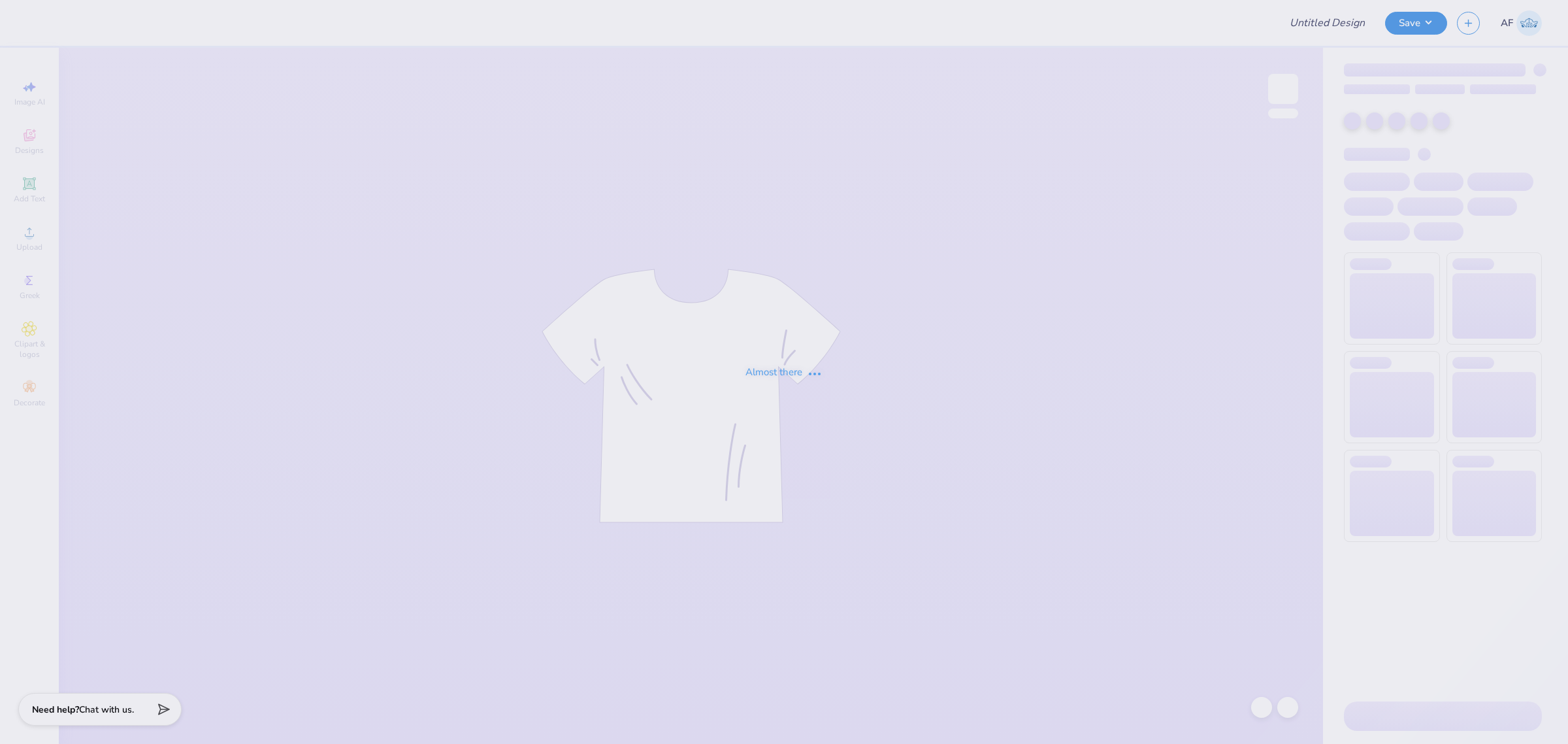
type input "Dot Days full version"
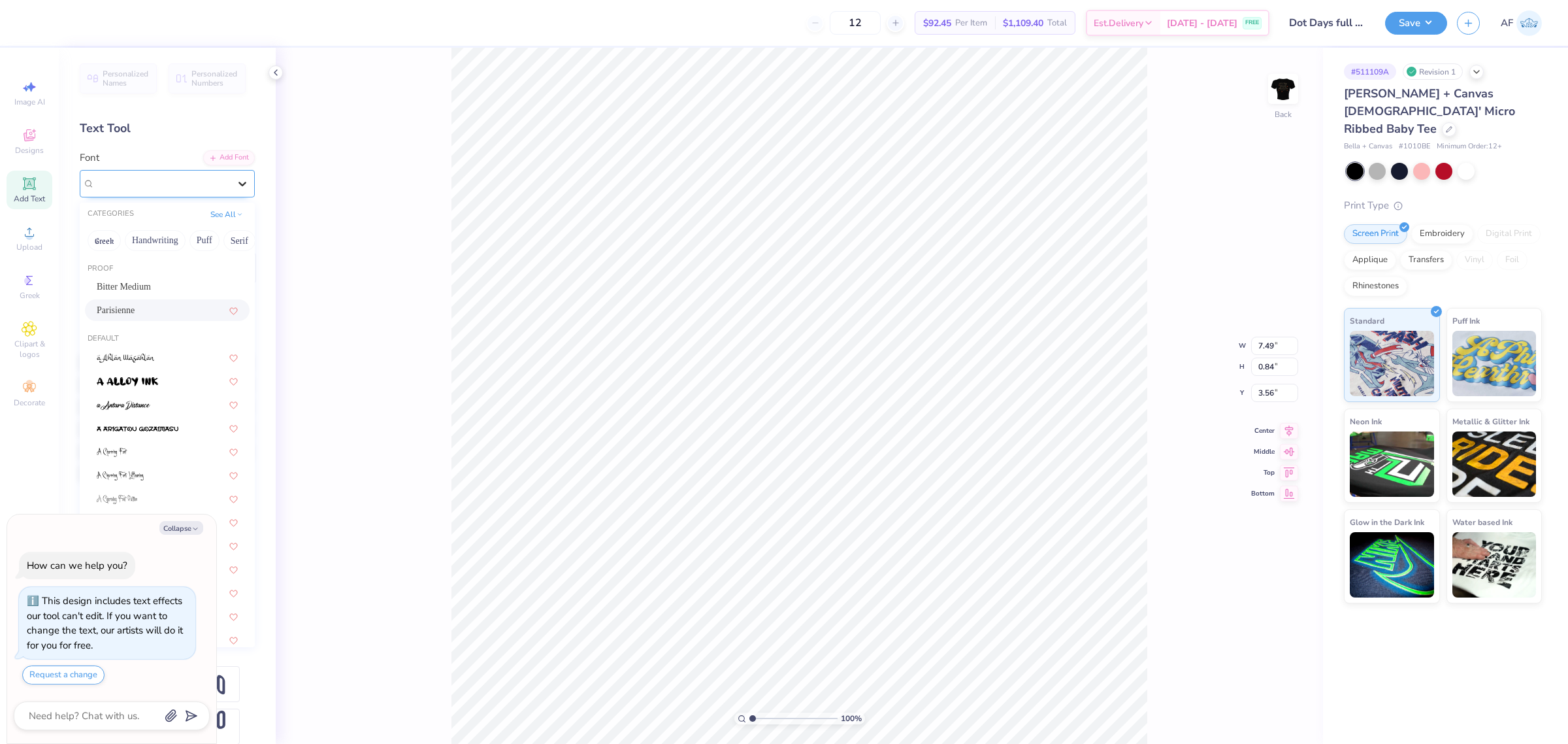
click at [238, 183] on icon at bounding box center [242, 184] width 8 height 5
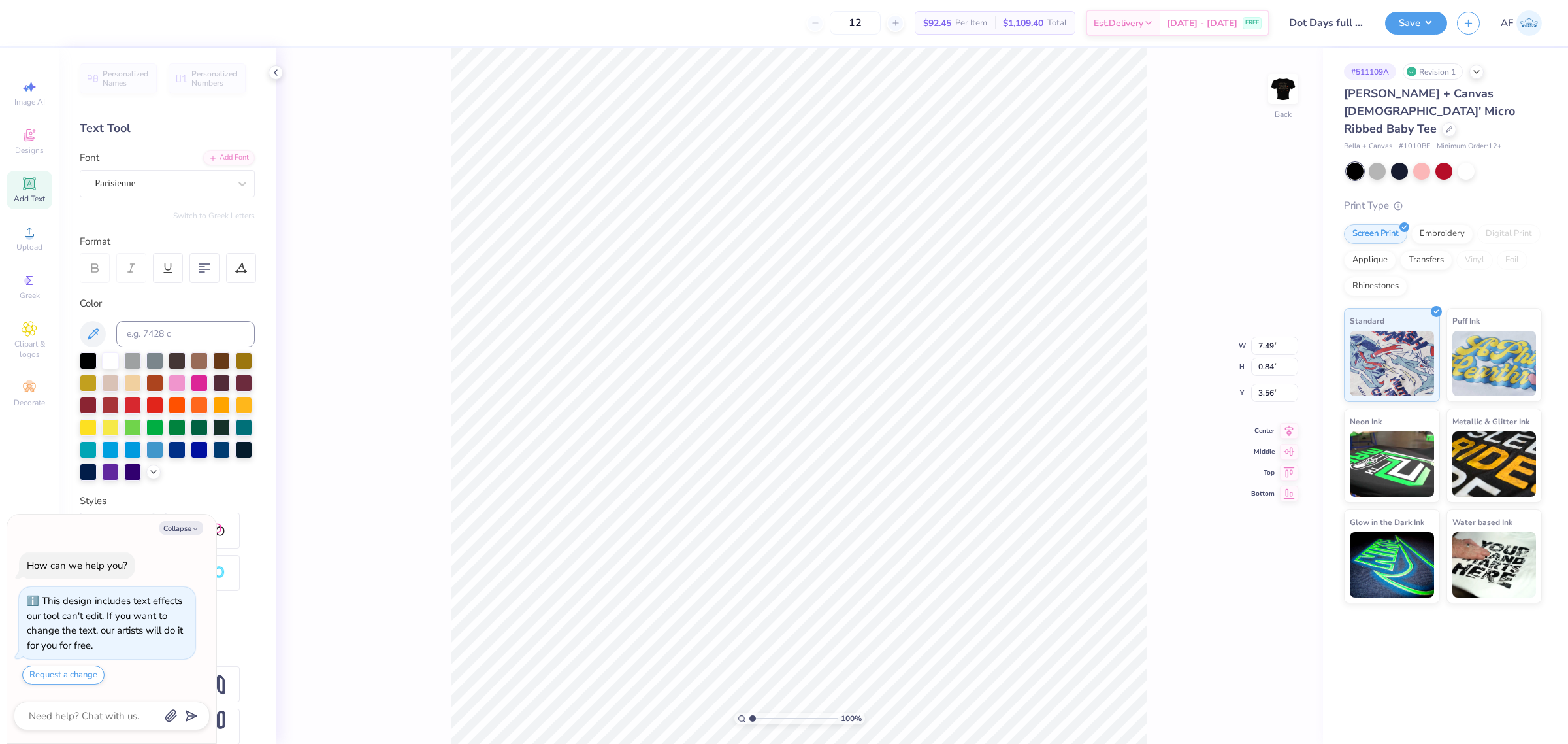
click at [379, 281] on div "100 % Back W 7.49 7.49 " H 0.84 0.84 " Y 3.56 3.56 " Center Middle Top Bottom" at bounding box center [799, 395] width 1047 height 696
click at [1275, 79] on img at bounding box center [1282, 88] width 52 height 52
type textarea "x"
type input "6.10"
type input "0.92"
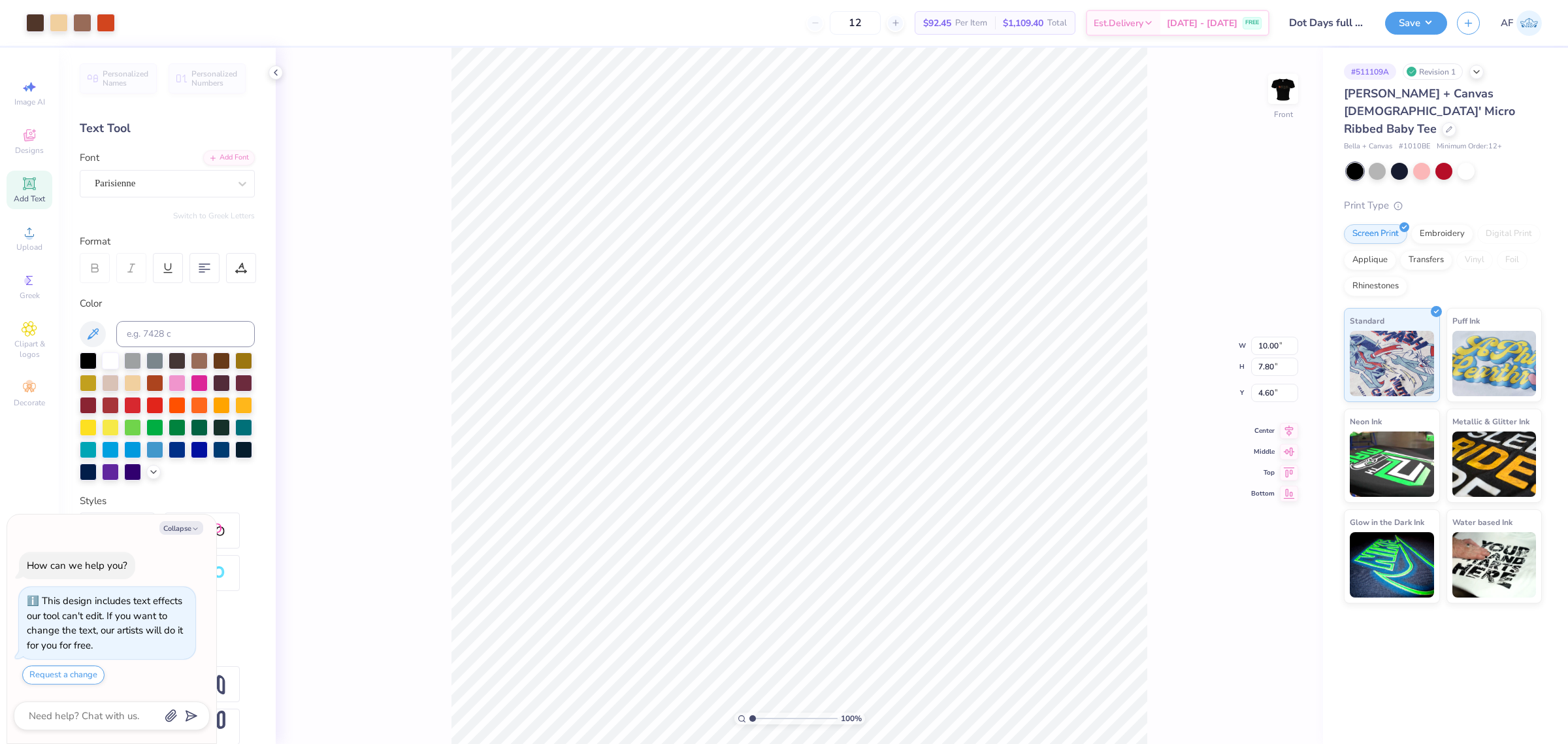
type input "9.47"
type textarea "x"
